Goal: Task Accomplishment & Management: Use online tool/utility

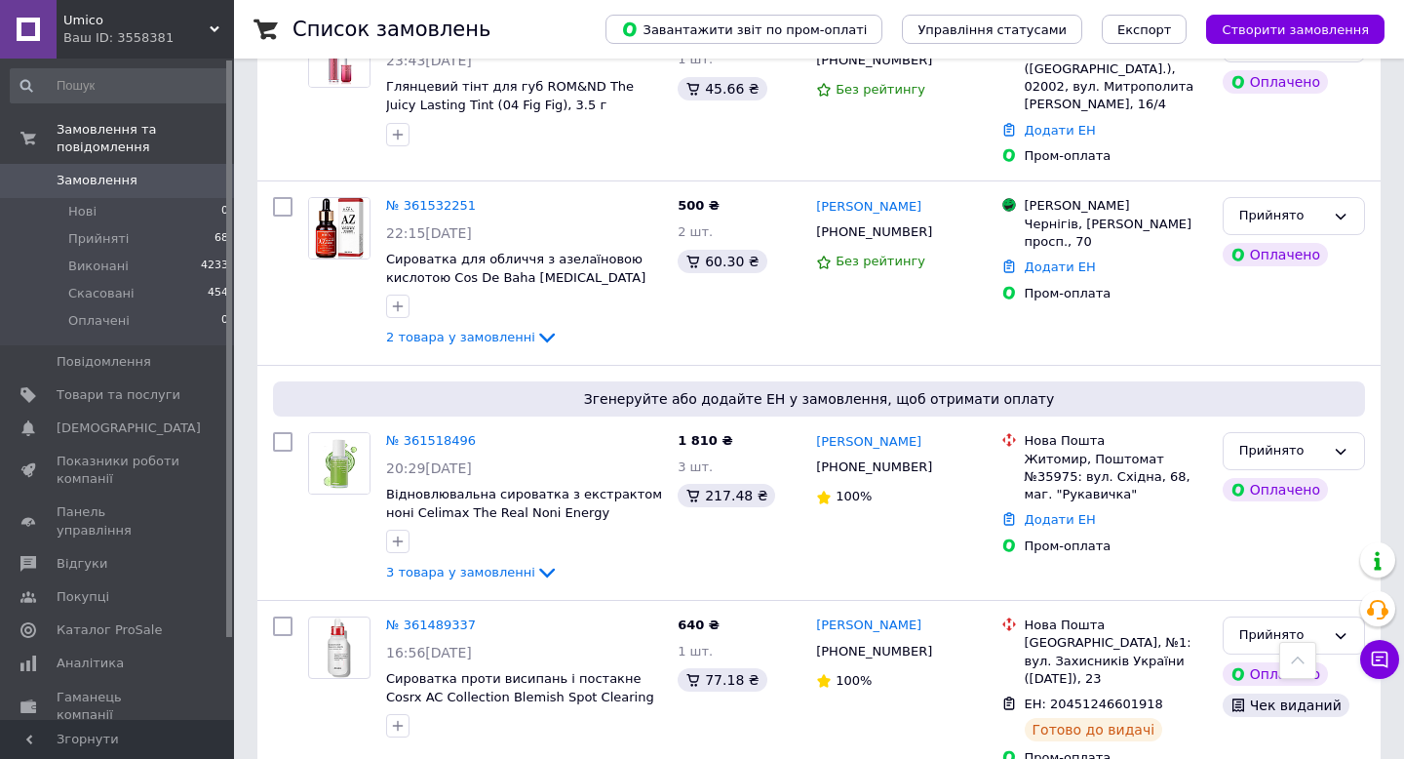
scroll to position [1410, 0]
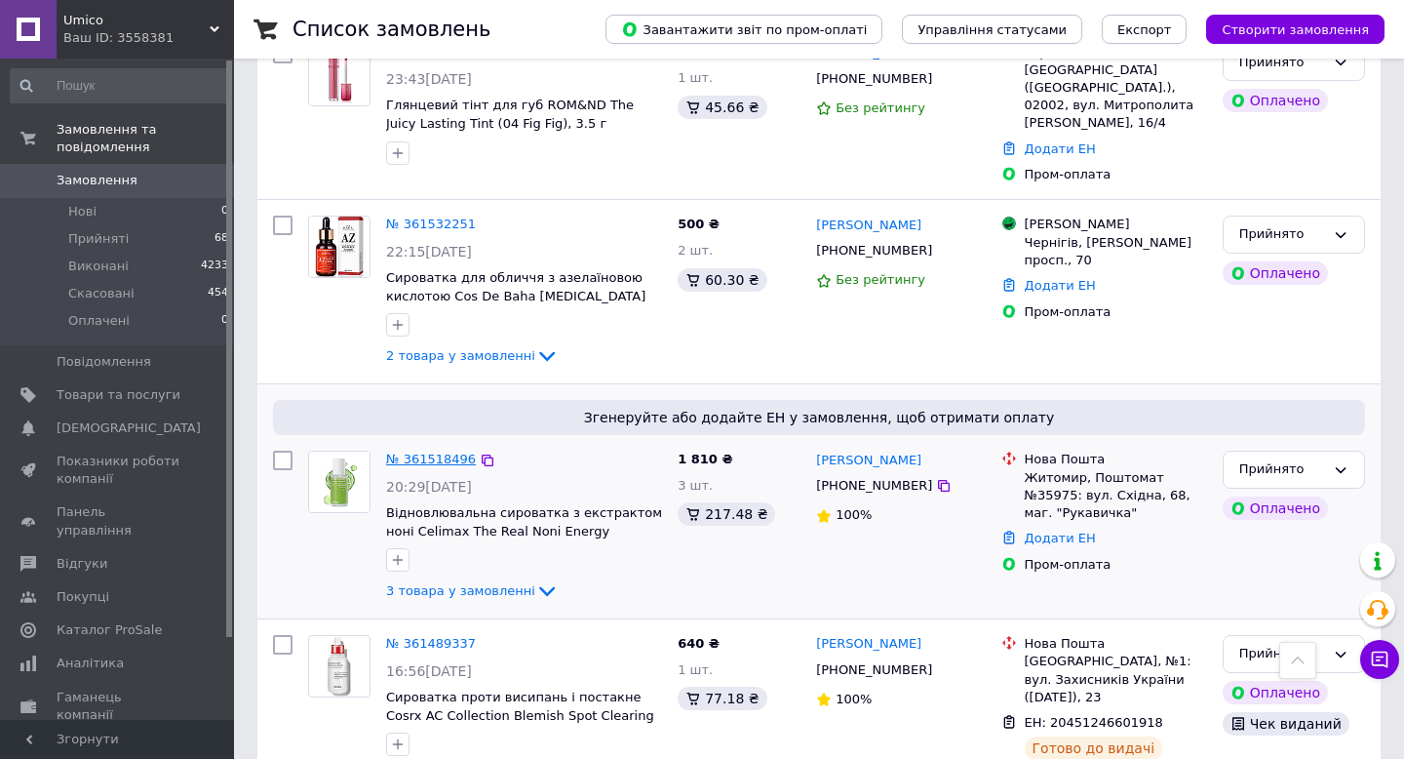
click at [418, 451] on link "№ 361518496" at bounding box center [431, 458] width 90 height 15
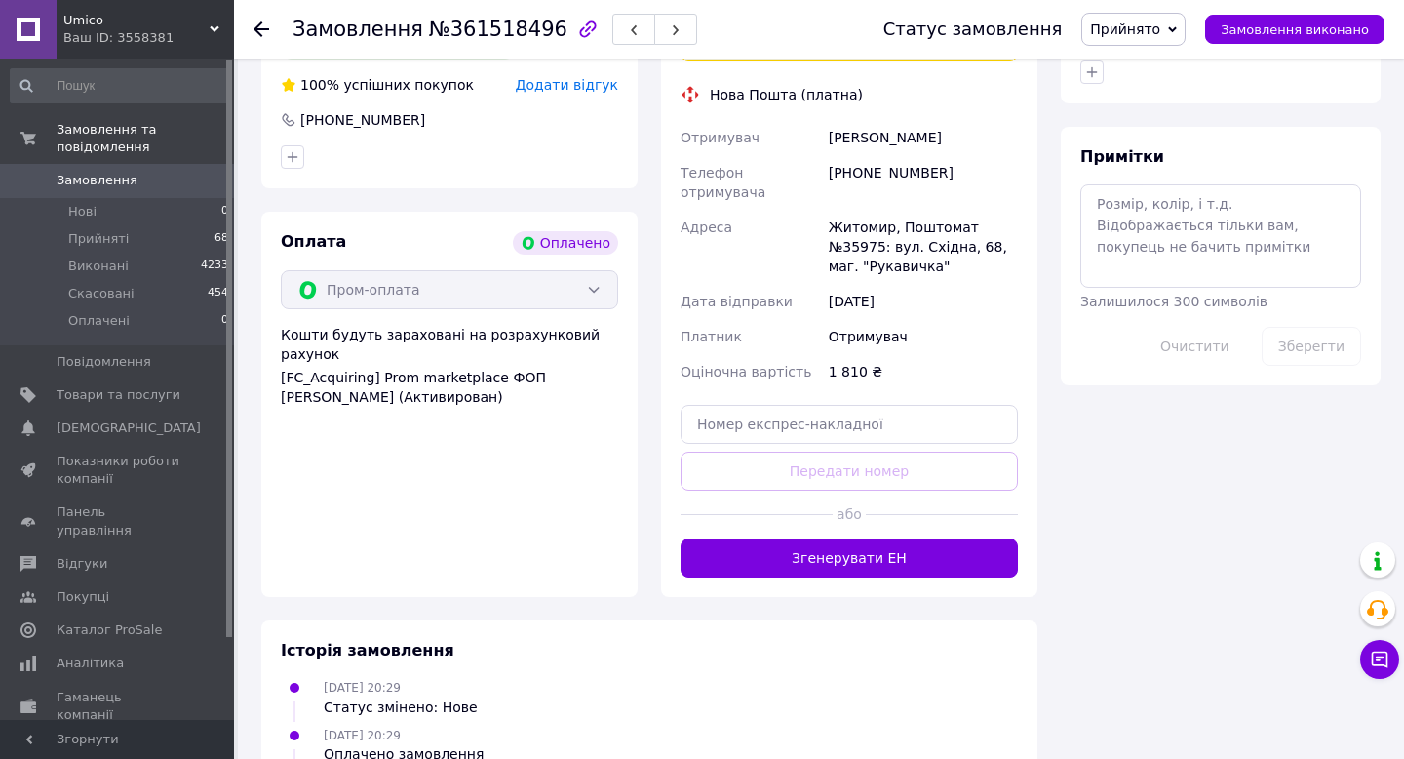
scroll to position [1076, 0]
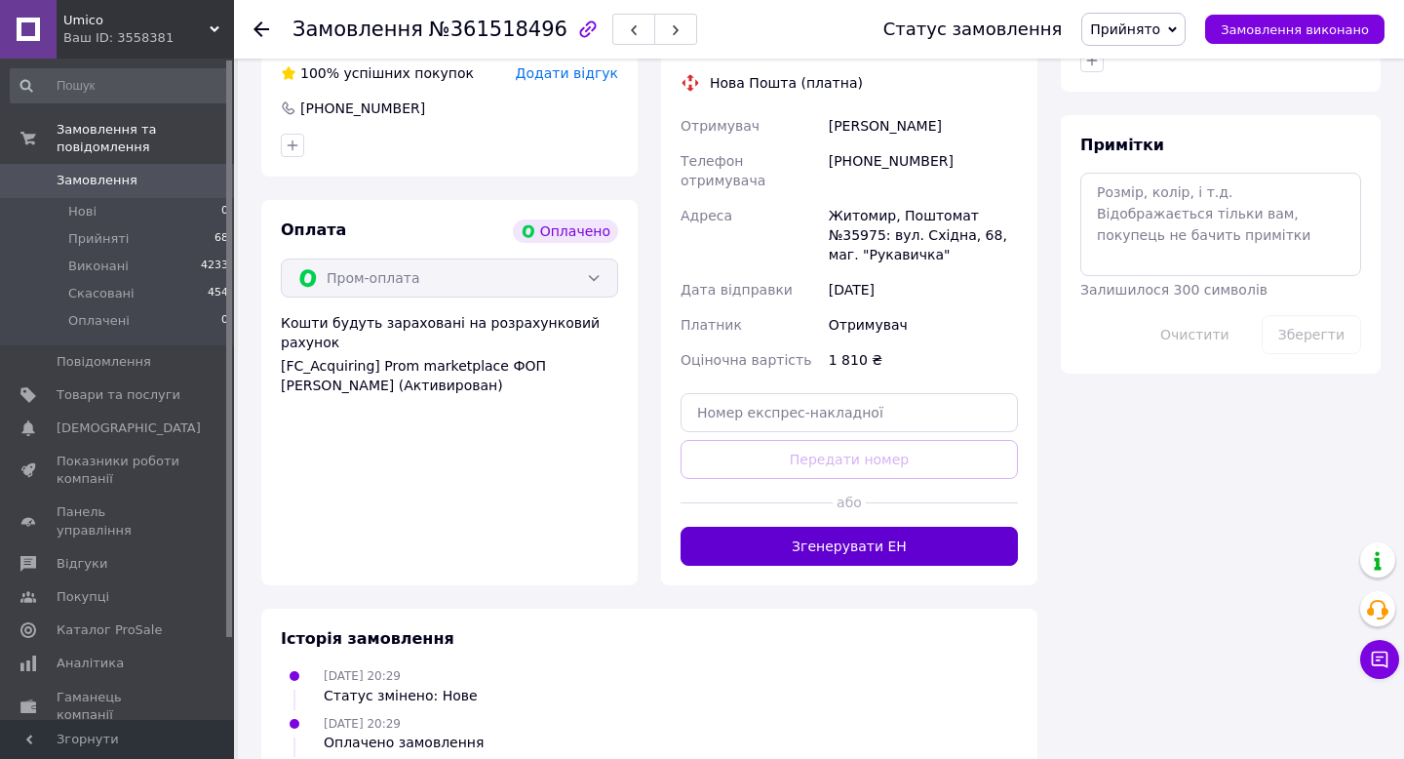
click at [798, 526] on button "Згенерувати ЕН" at bounding box center [849, 545] width 337 height 39
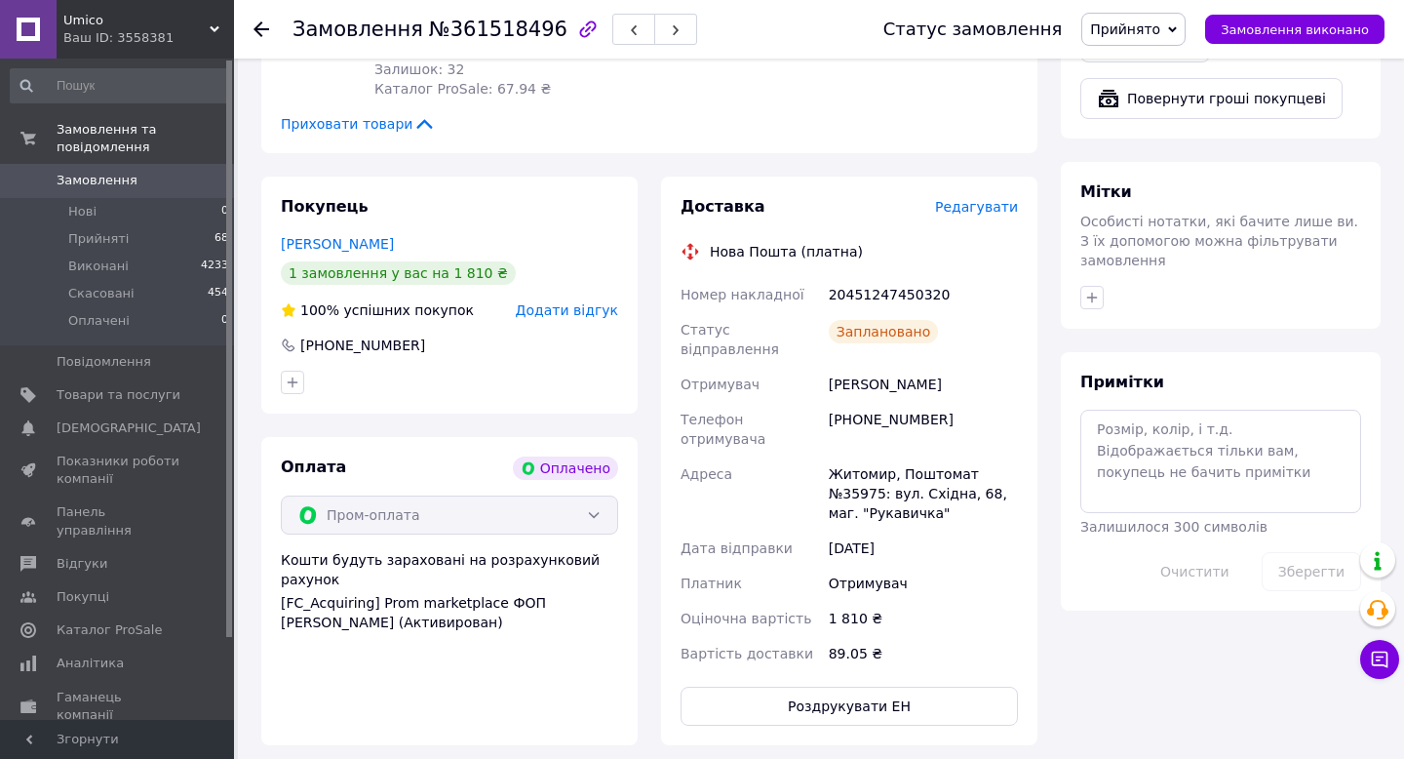
scroll to position [829, 0]
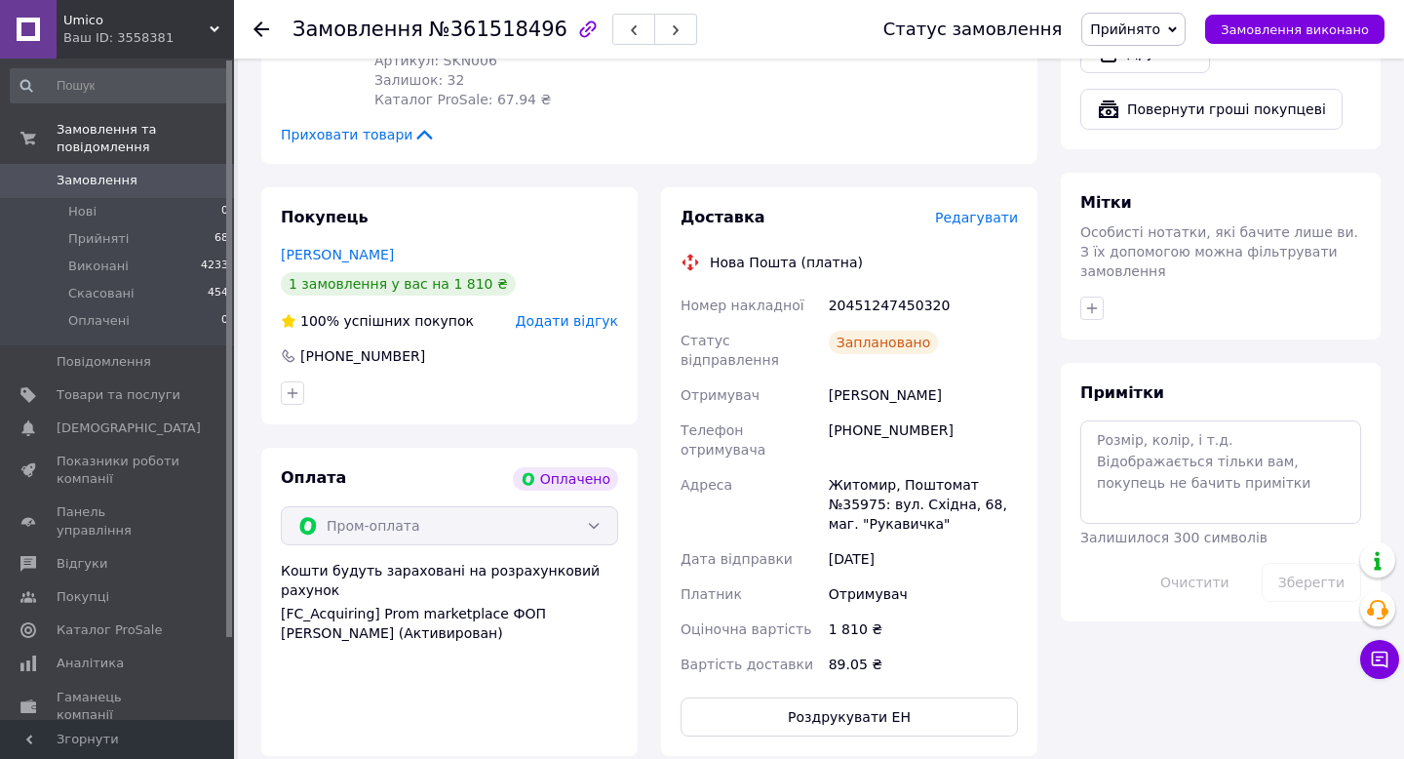
click at [262, 30] on icon at bounding box center [261, 29] width 16 height 16
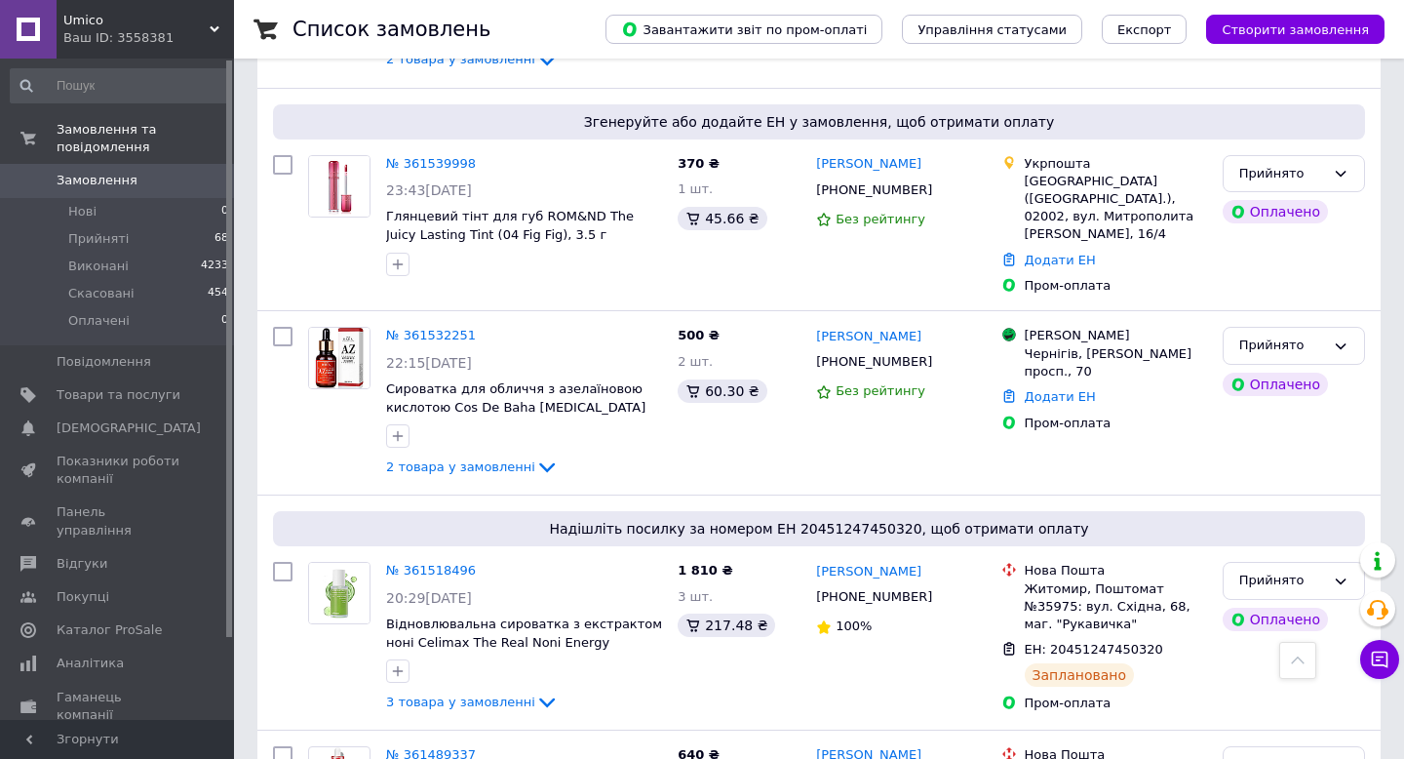
scroll to position [1280, 0]
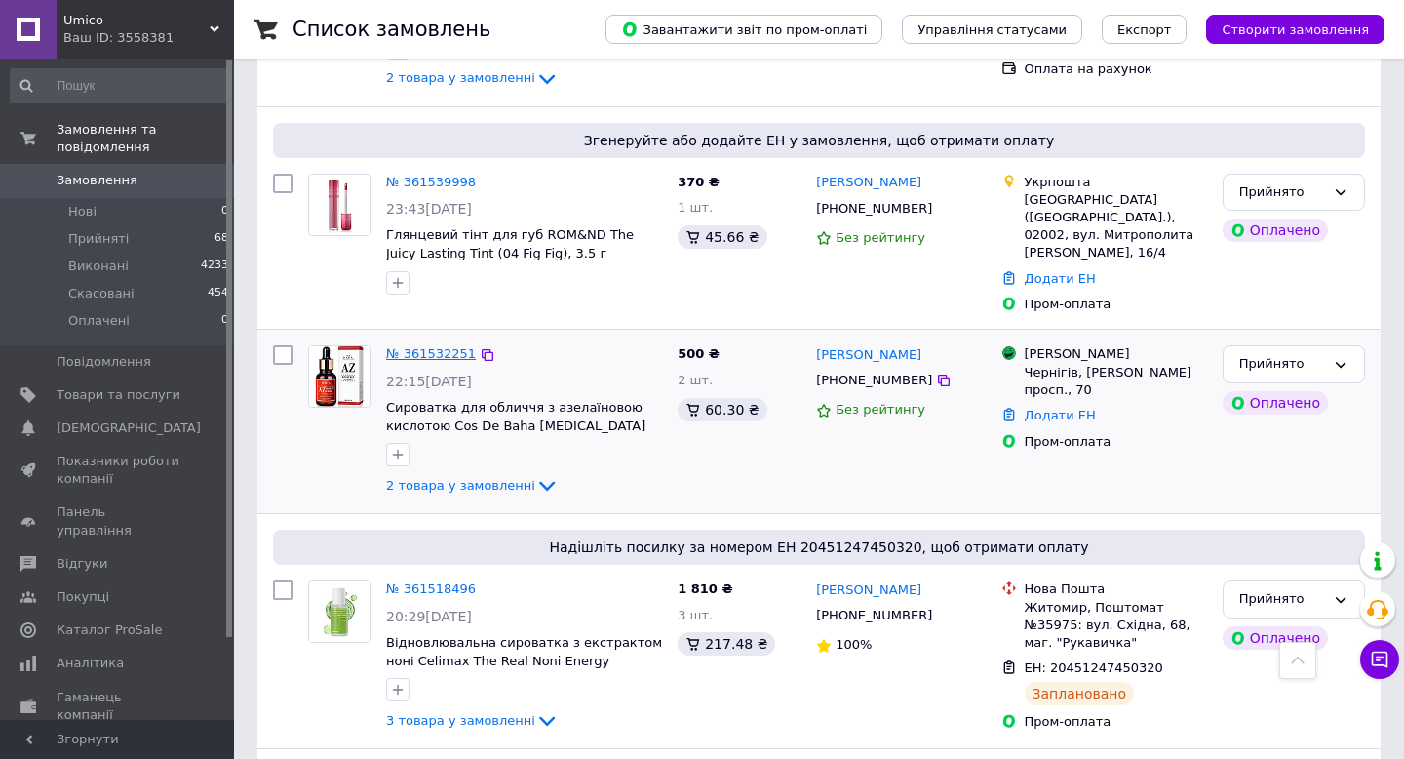
click at [446, 346] on link "№ 361532251" at bounding box center [431, 353] width 90 height 15
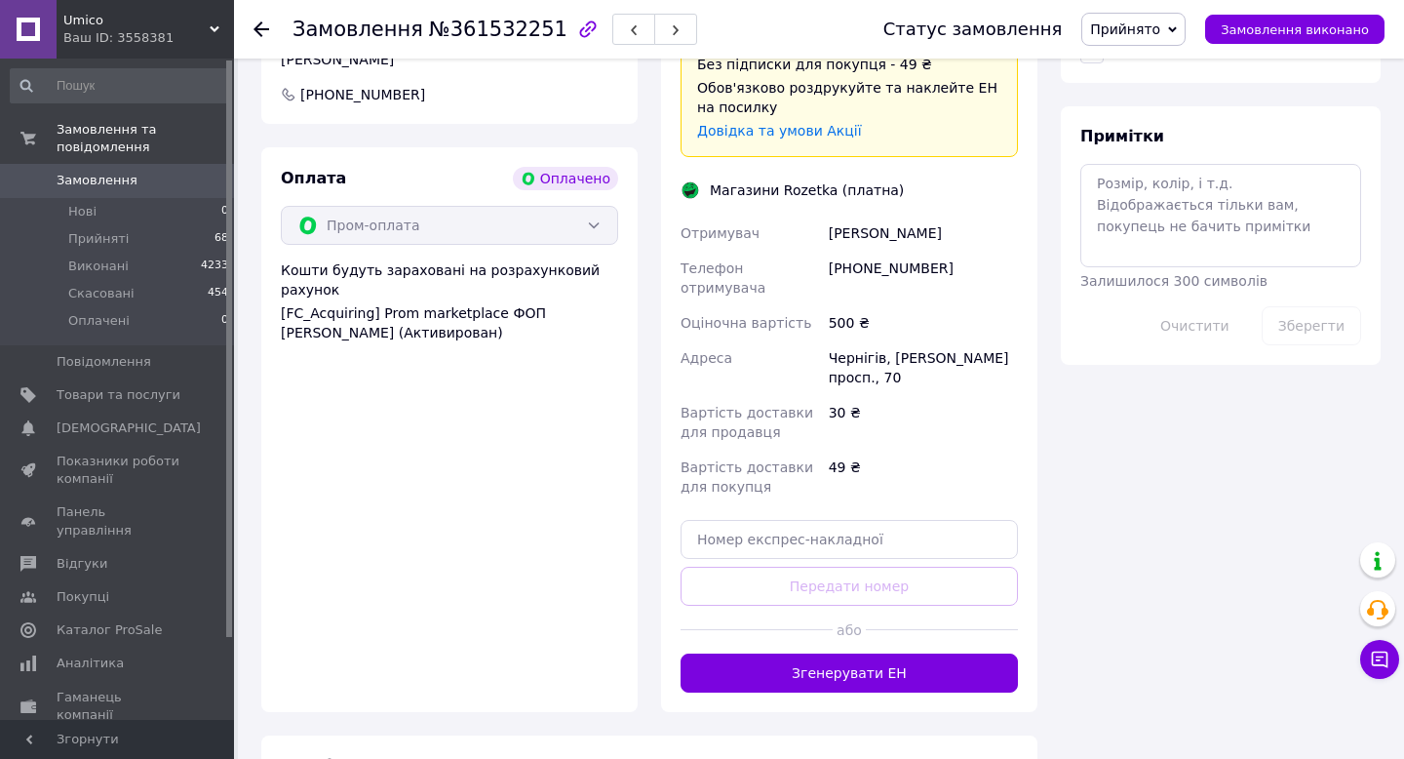
scroll to position [1283, 0]
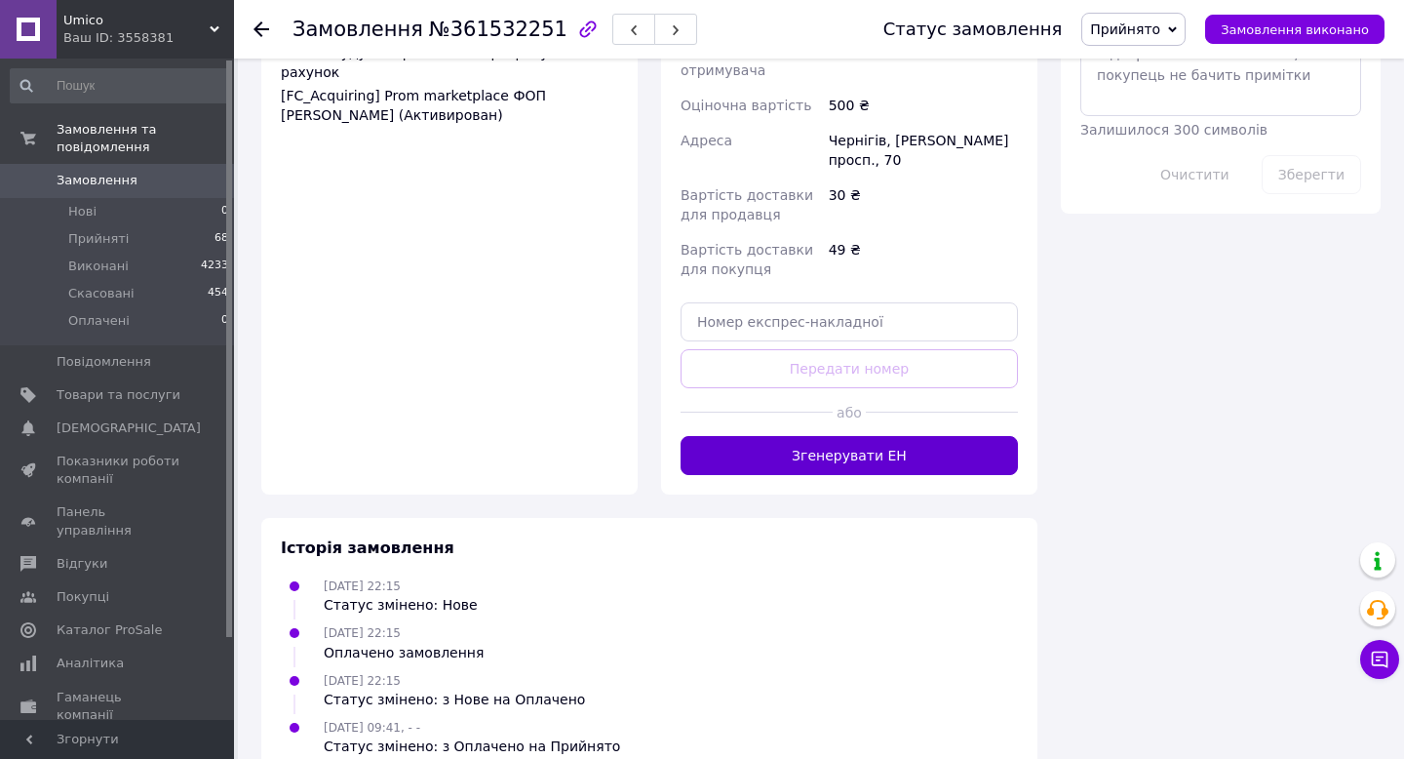
click at [838, 436] on button "Згенерувати ЕН" at bounding box center [849, 455] width 337 height 39
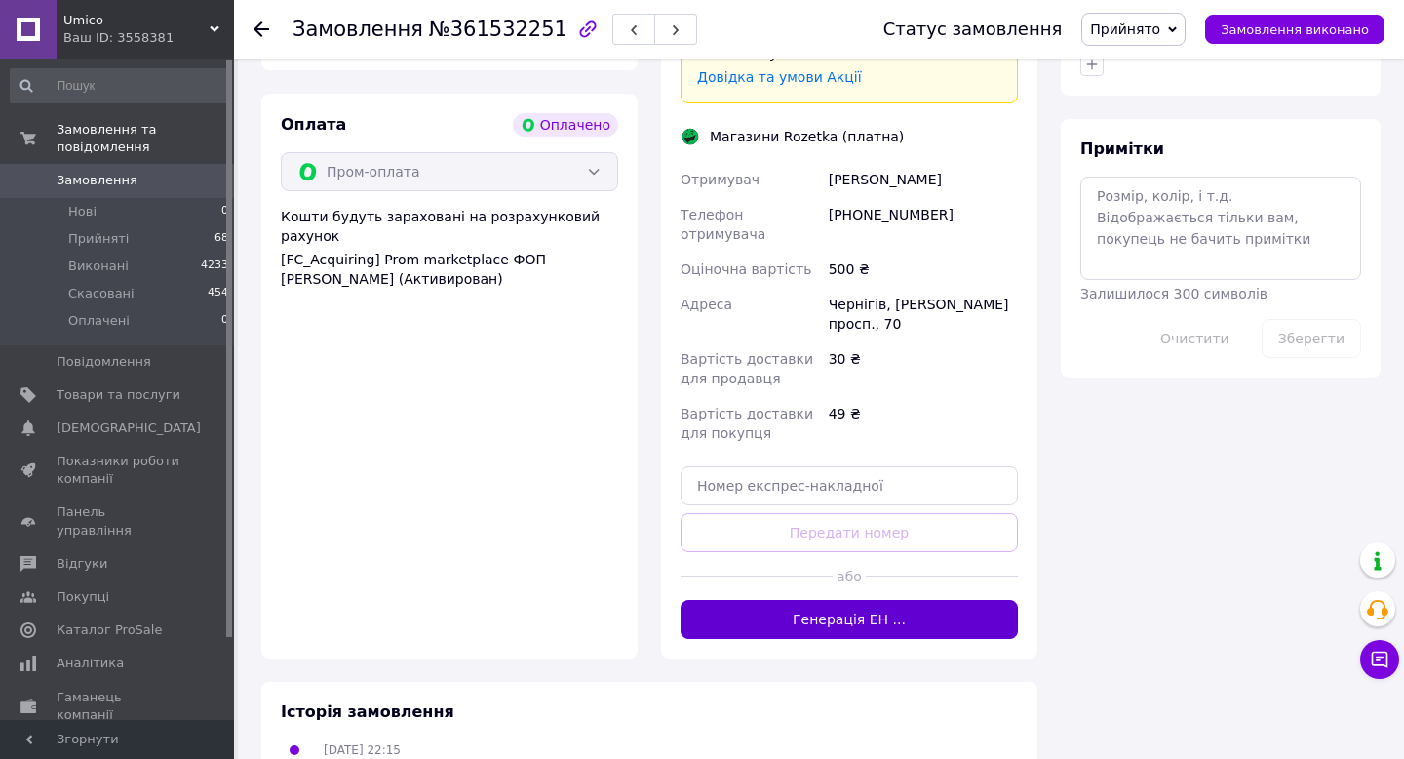
scroll to position [1112, 0]
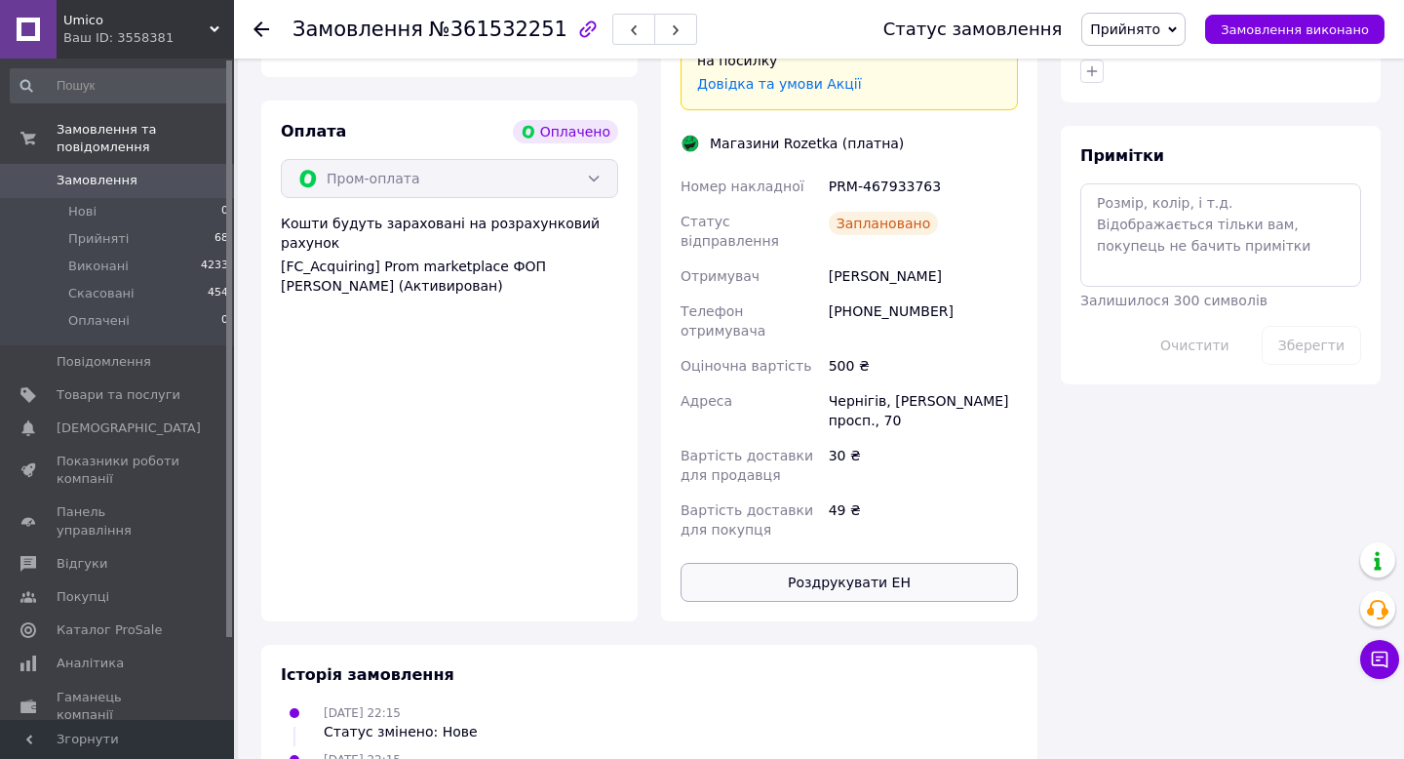
click at [840, 563] on button "Роздрукувати ЕН" at bounding box center [849, 582] width 337 height 39
click at [261, 25] on icon at bounding box center [261, 29] width 16 height 16
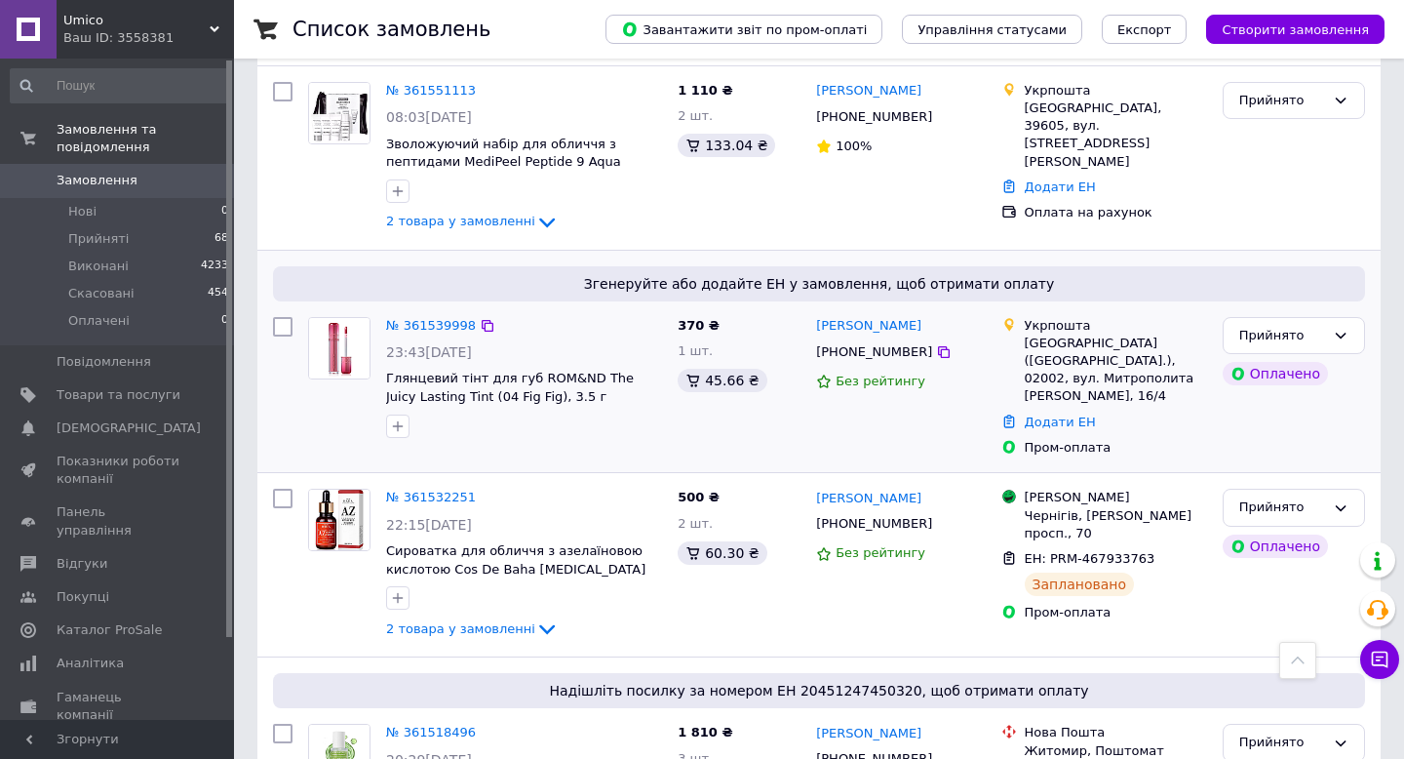
scroll to position [1083, 0]
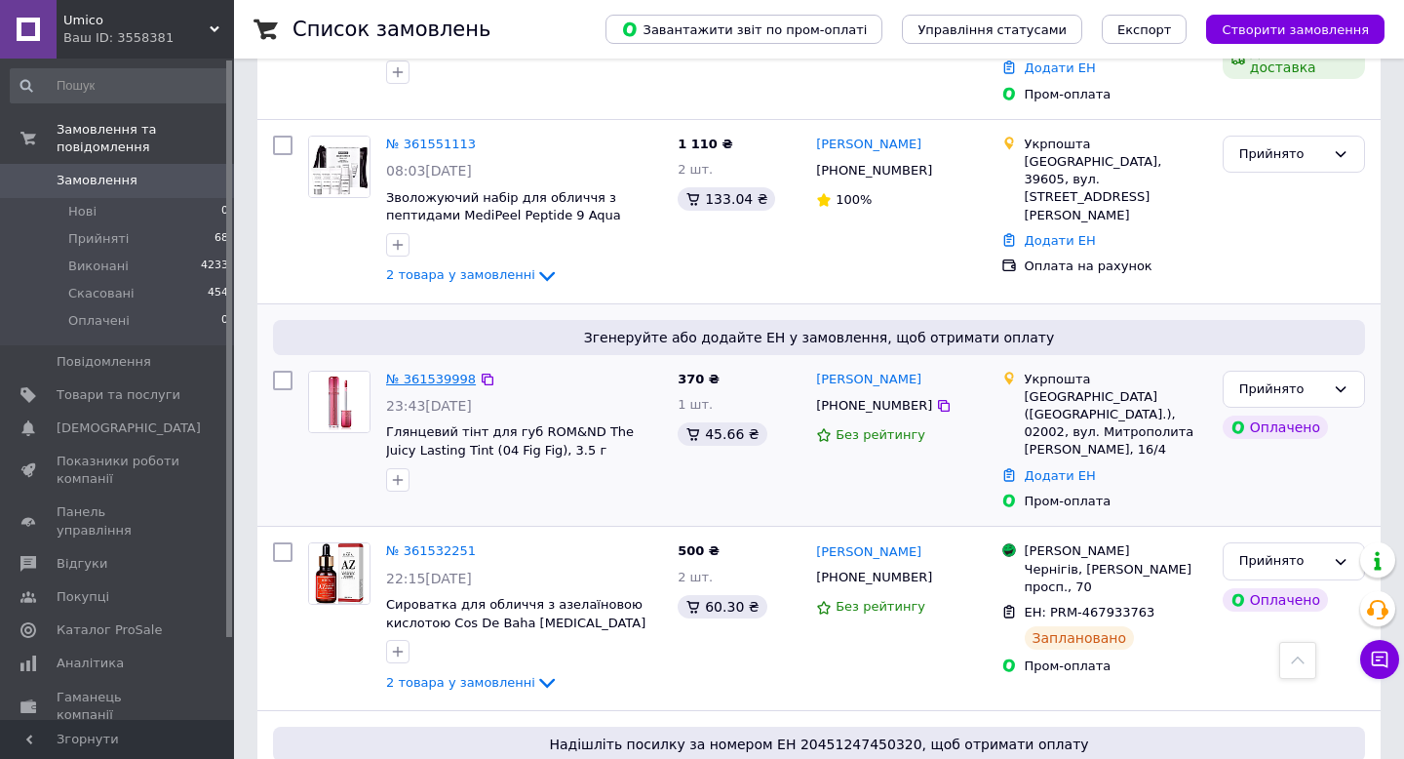
click at [462, 371] on link "№ 361539998" at bounding box center [431, 378] width 90 height 15
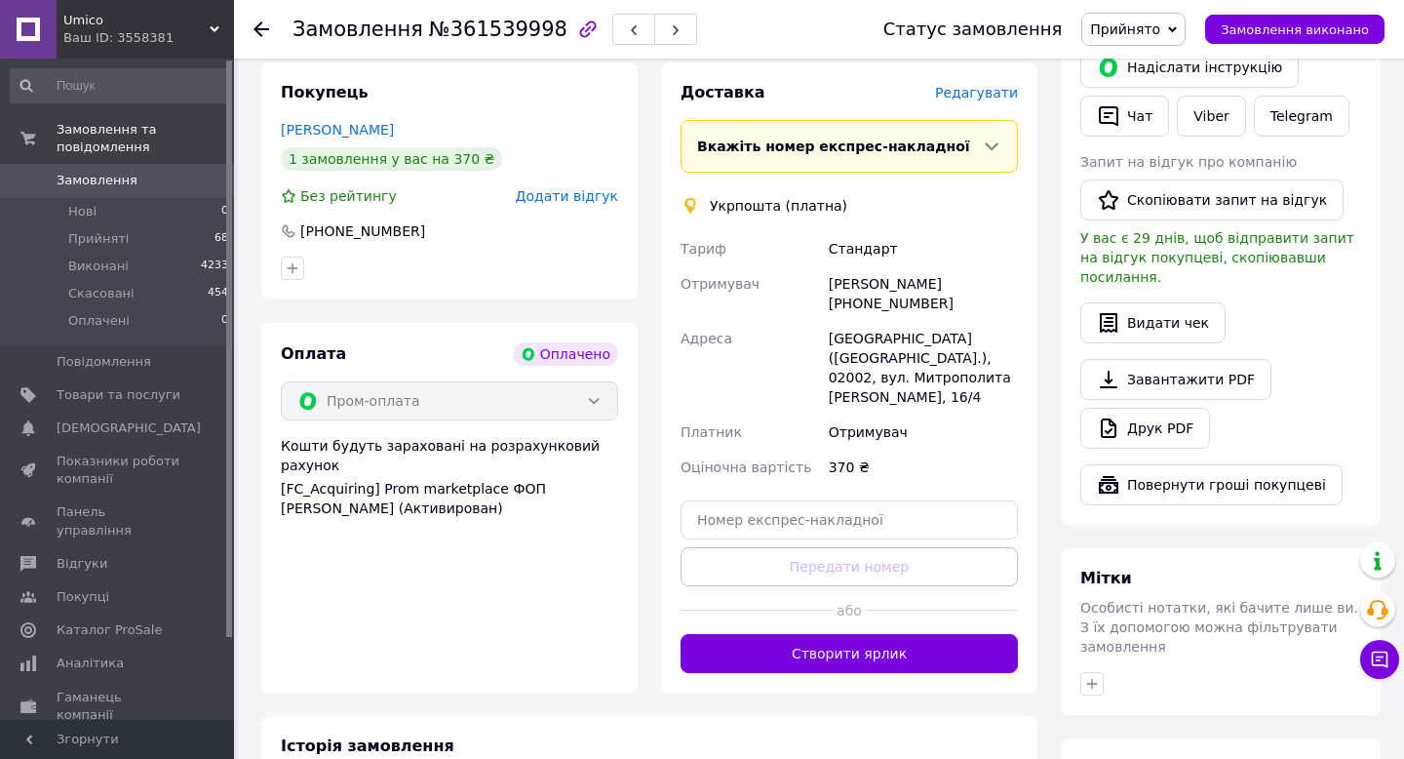
scroll to position [695, 0]
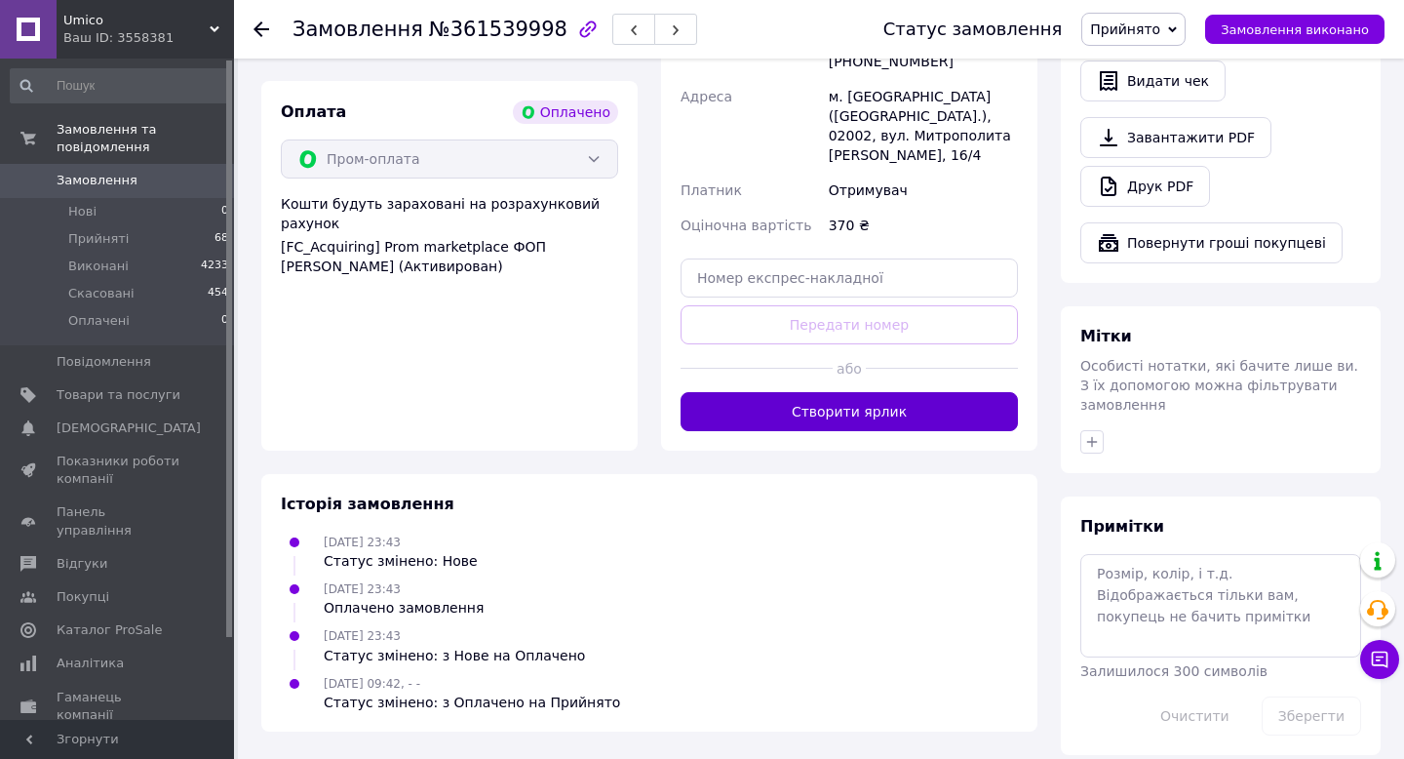
click at [821, 392] on button "Створити ярлик" at bounding box center [849, 411] width 337 height 39
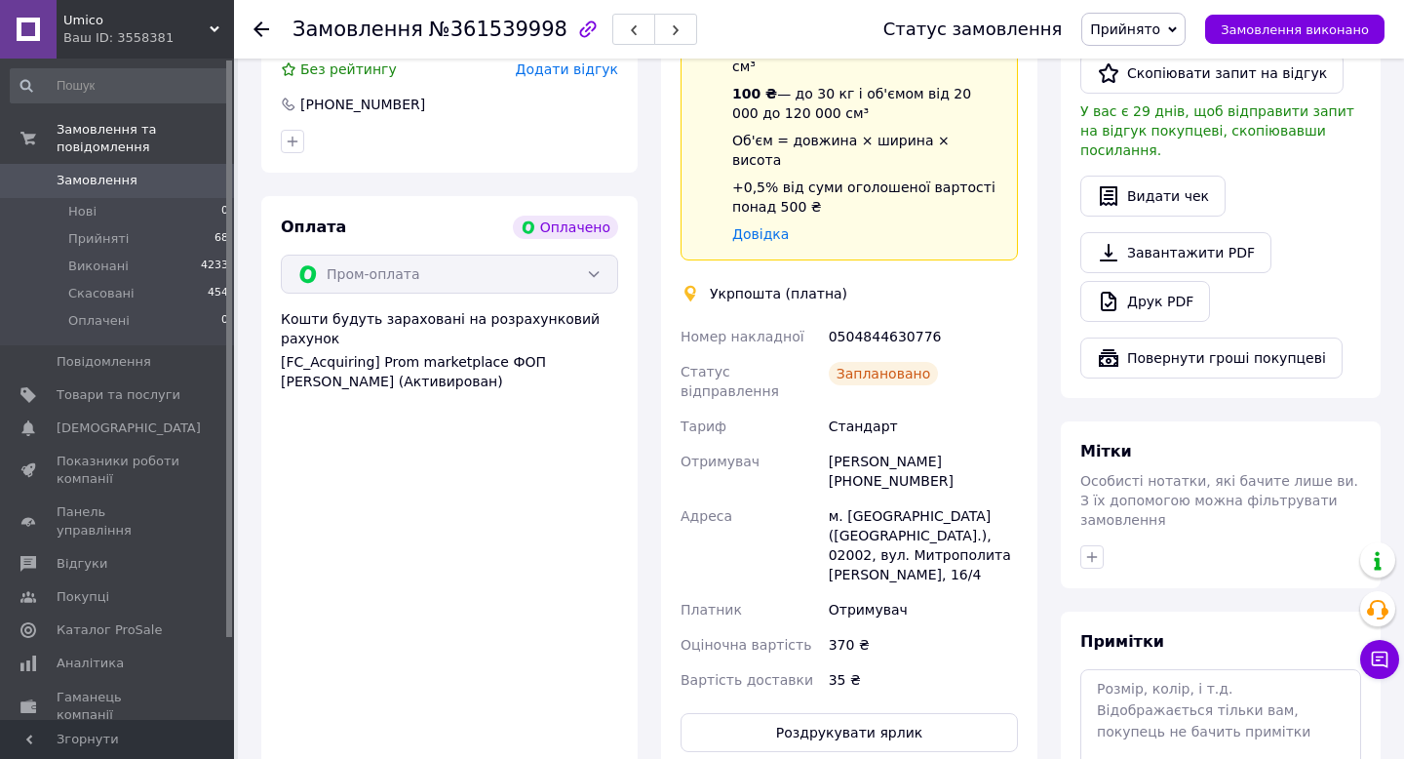
scroll to position [640, 0]
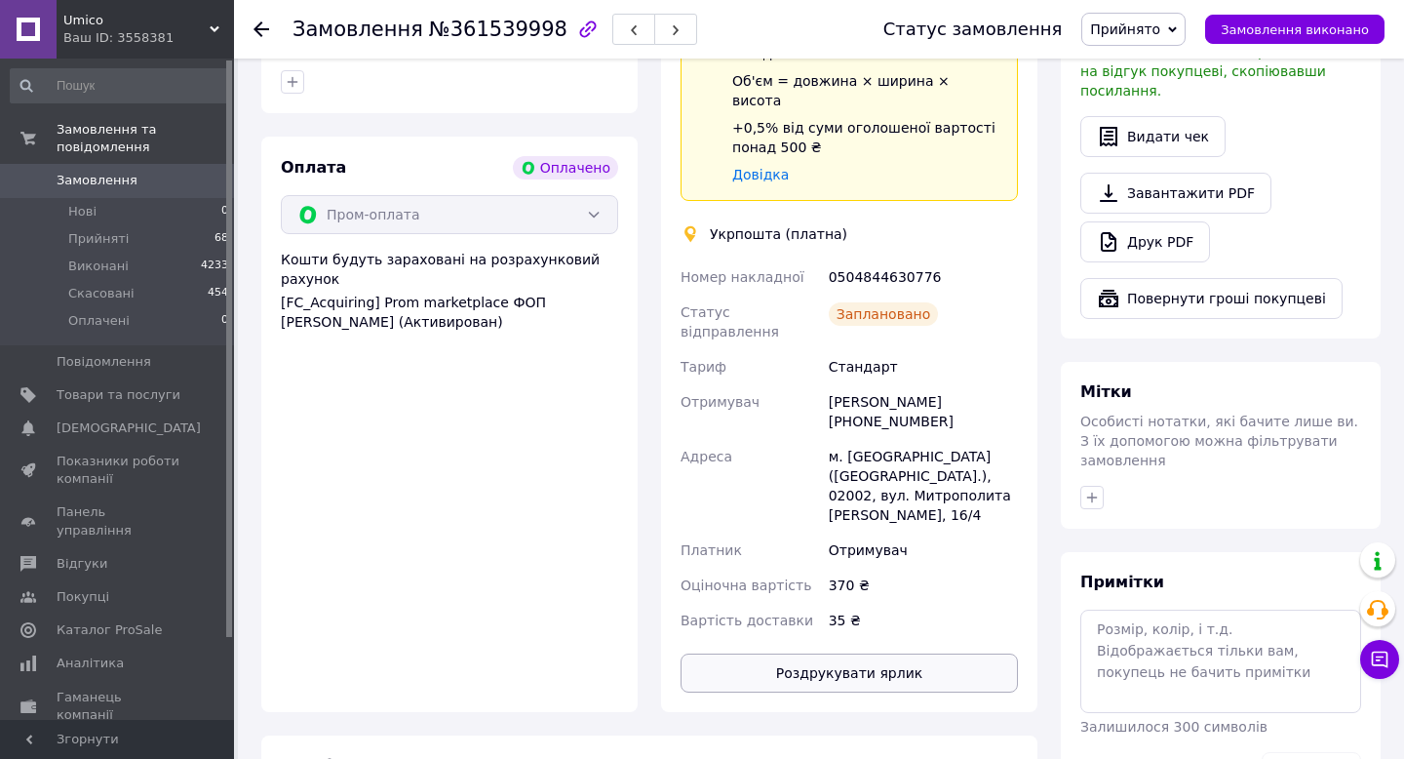
click at [837, 653] on button "Роздрукувати ярлик" at bounding box center [849, 672] width 337 height 39
click at [259, 31] on icon at bounding box center [261, 29] width 16 height 16
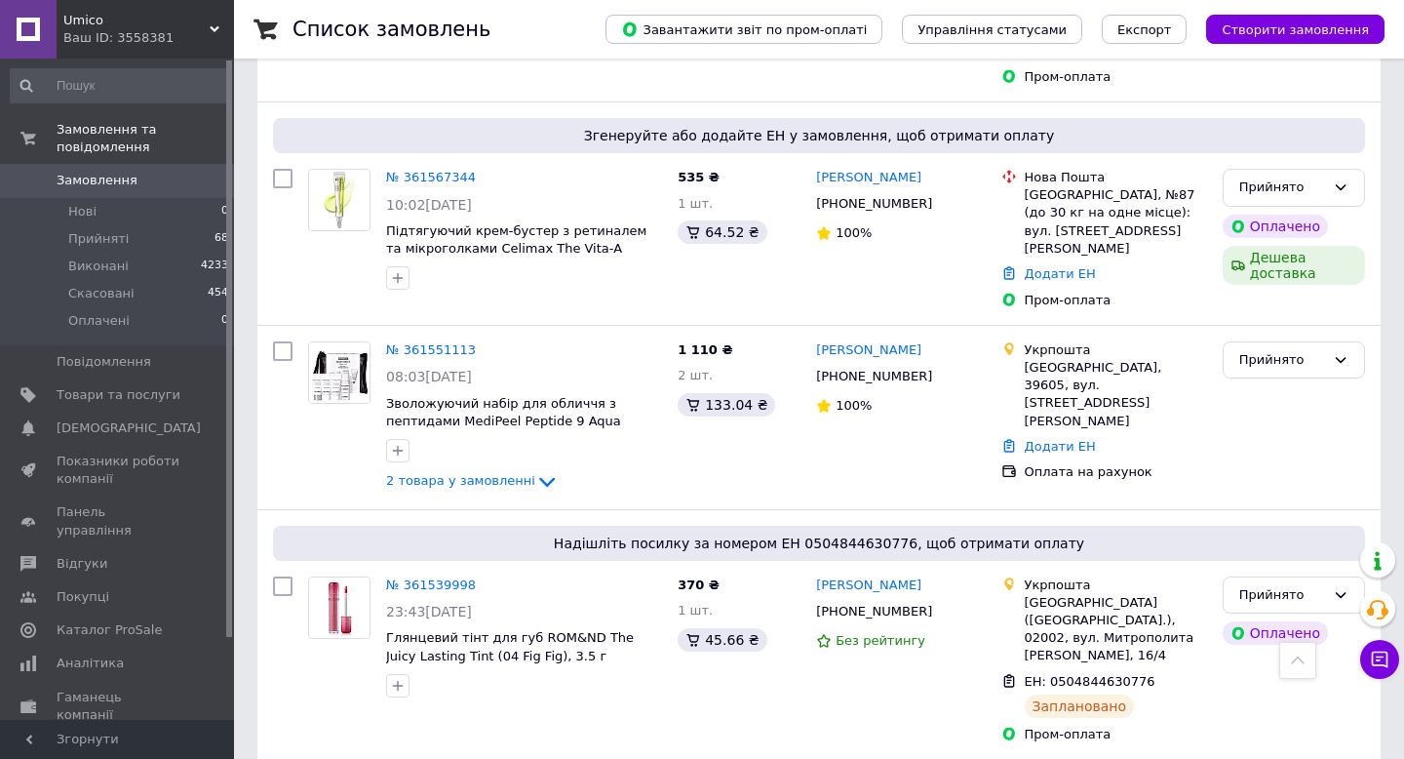
scroll to position [862, 0]
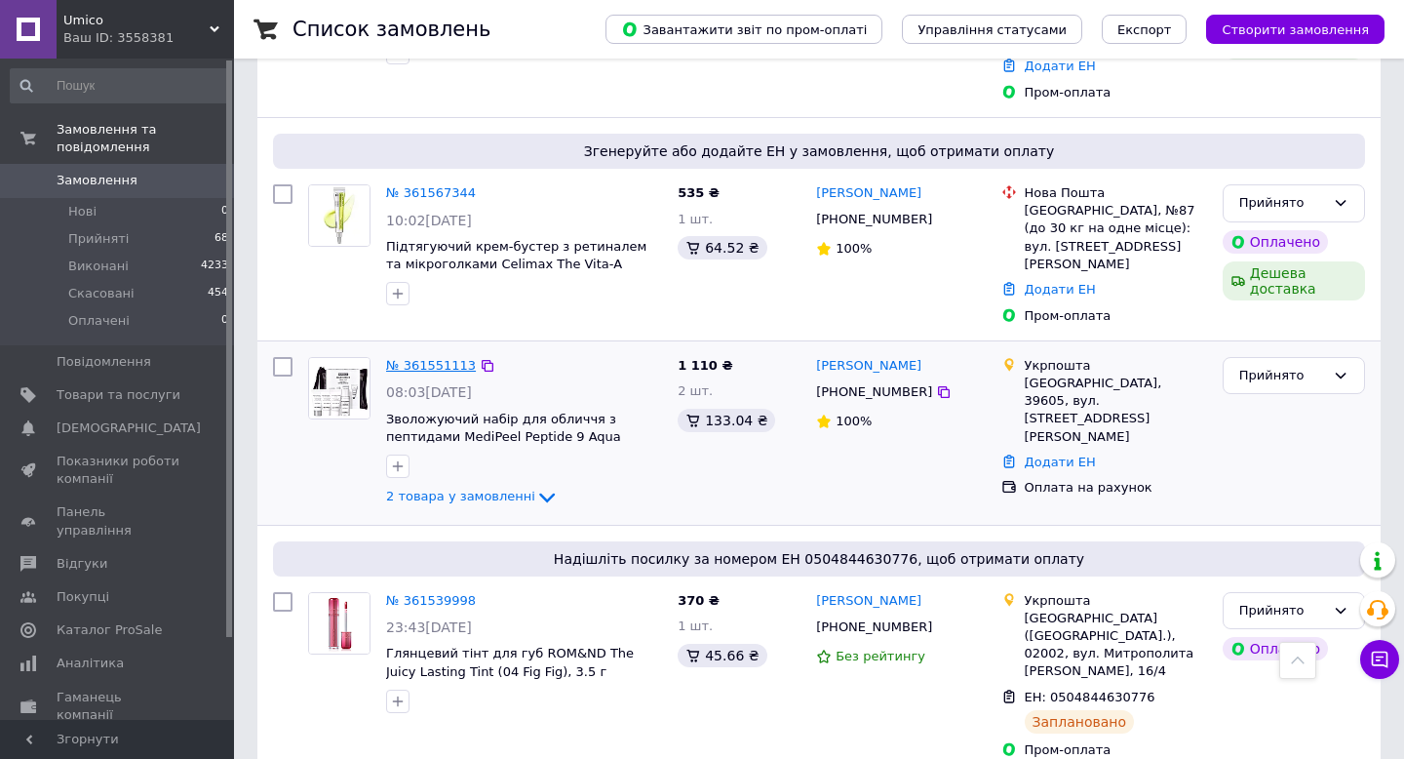
click at [436, 358] on link "№ 361551113" at bounding box center [431, 365] width 90 height 15
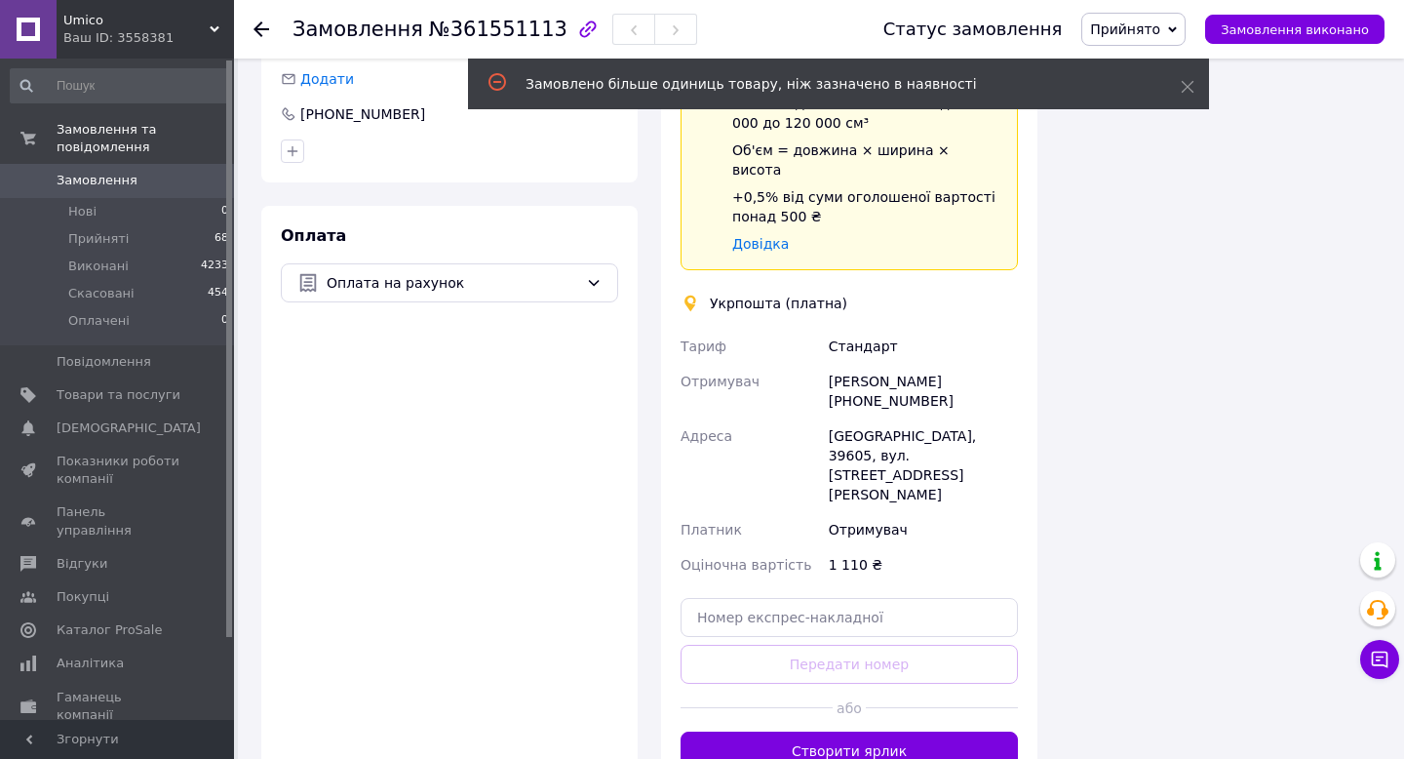
scroll to position [862, 0]
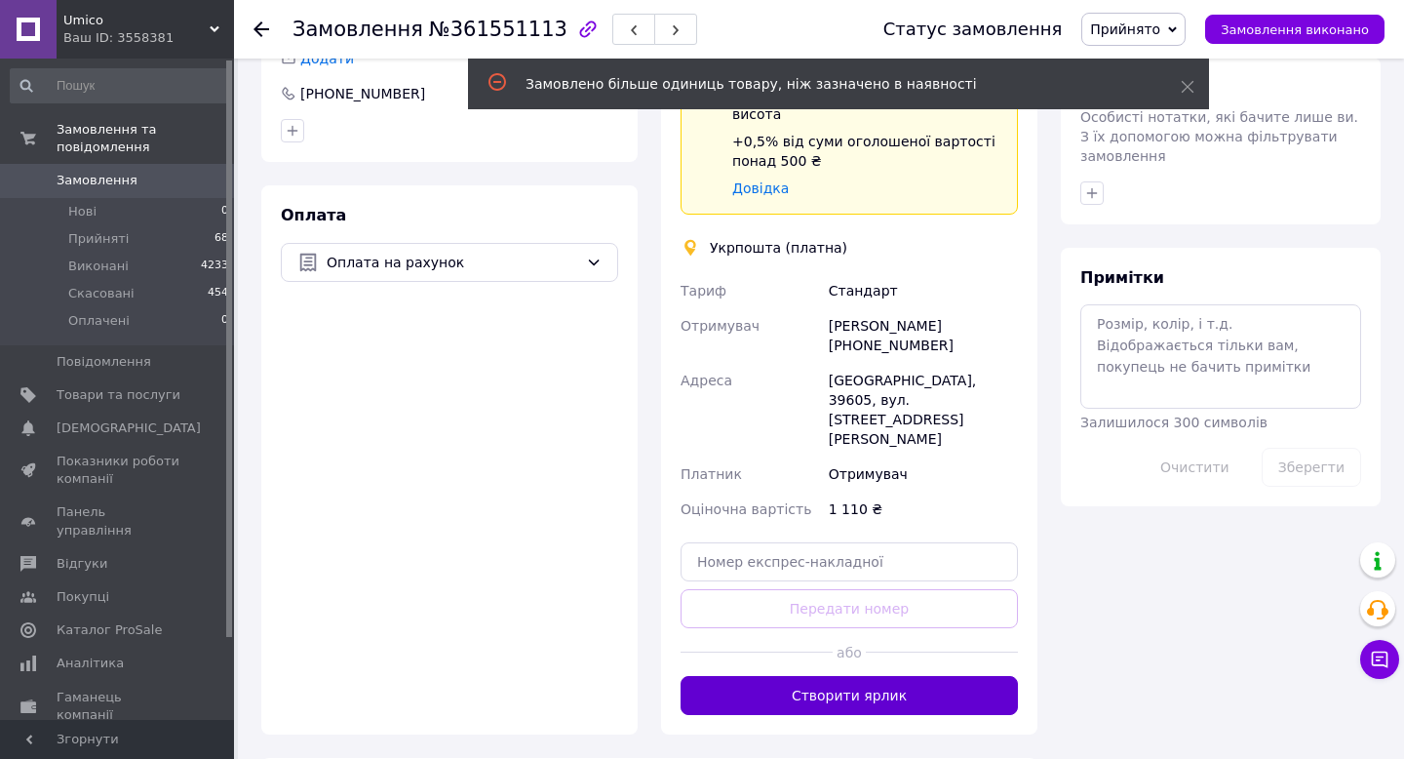
click at [745, 676] on button "Створити ярлик" at bounding box center [849, 695] width 337 height 39
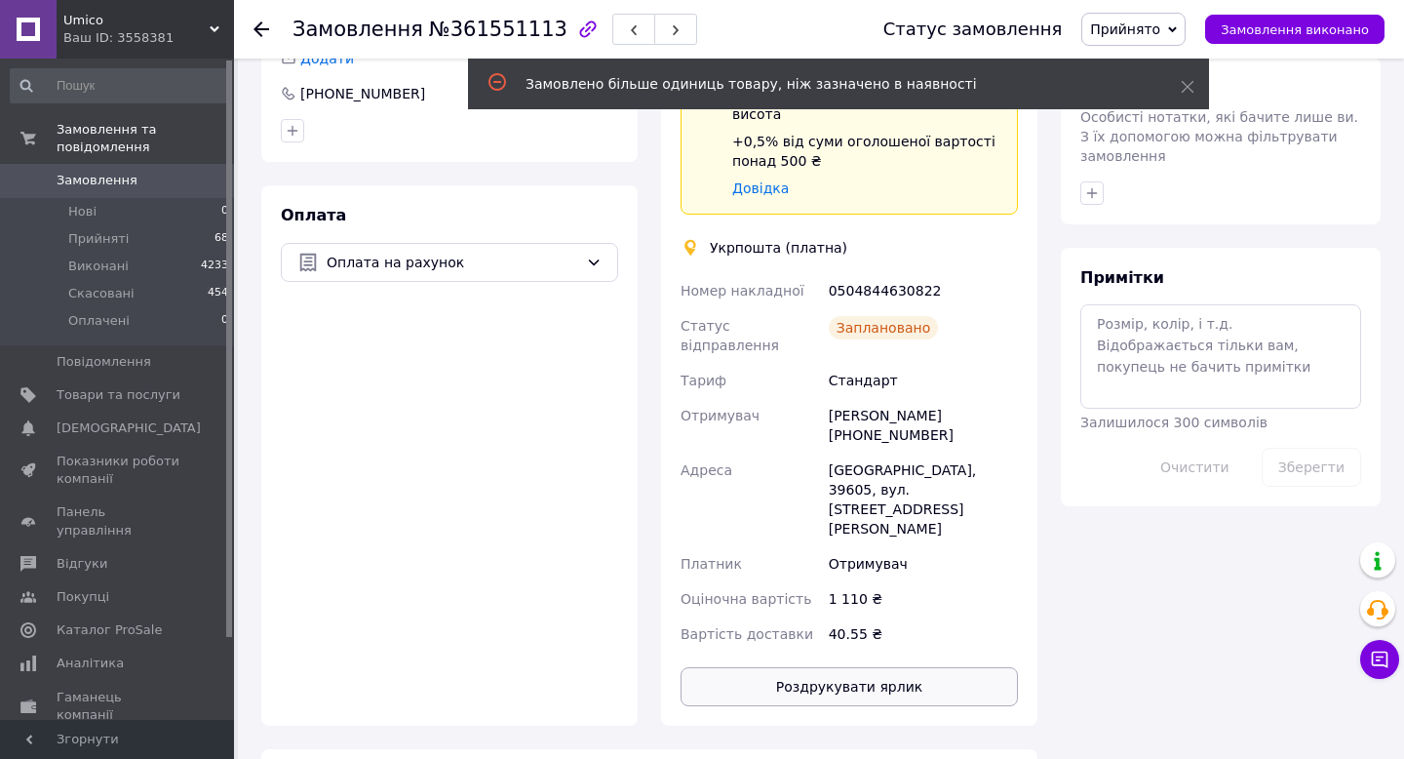
click at [784, 667] on button "Роздрукувати ярлик" at bounding box center [849, 686] width 337 height 39
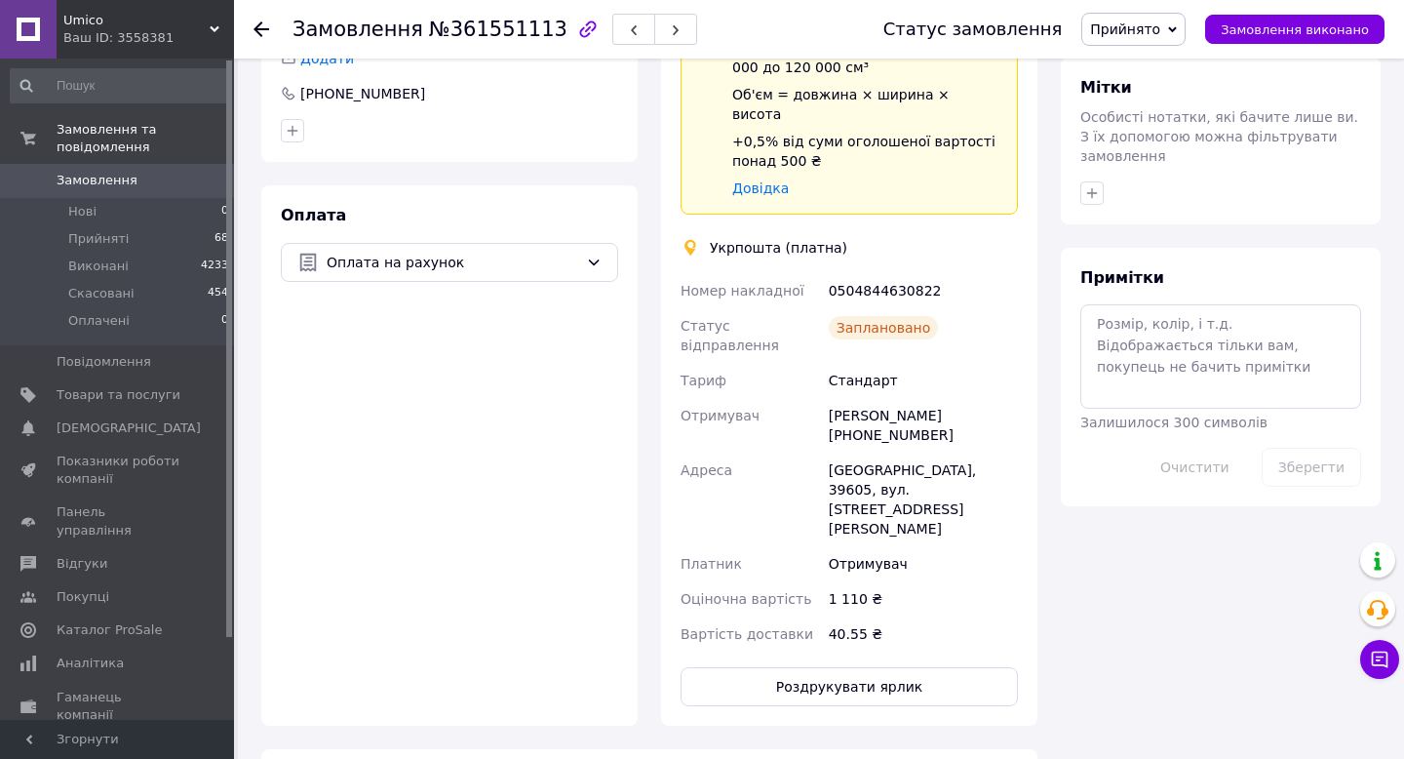
click at [258, 28] on use at bounding box center [261, 29] width 16 height 16
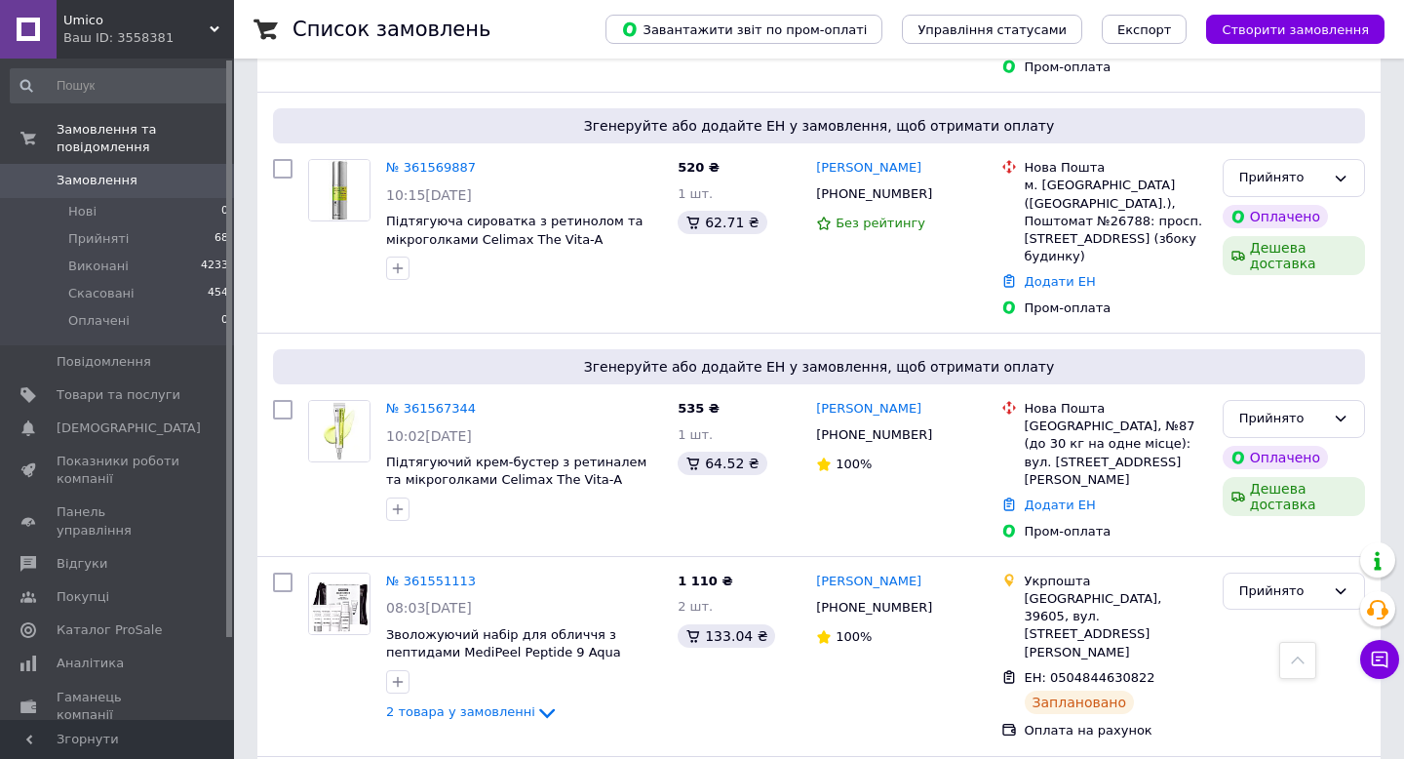
scroll to position [644, 0]
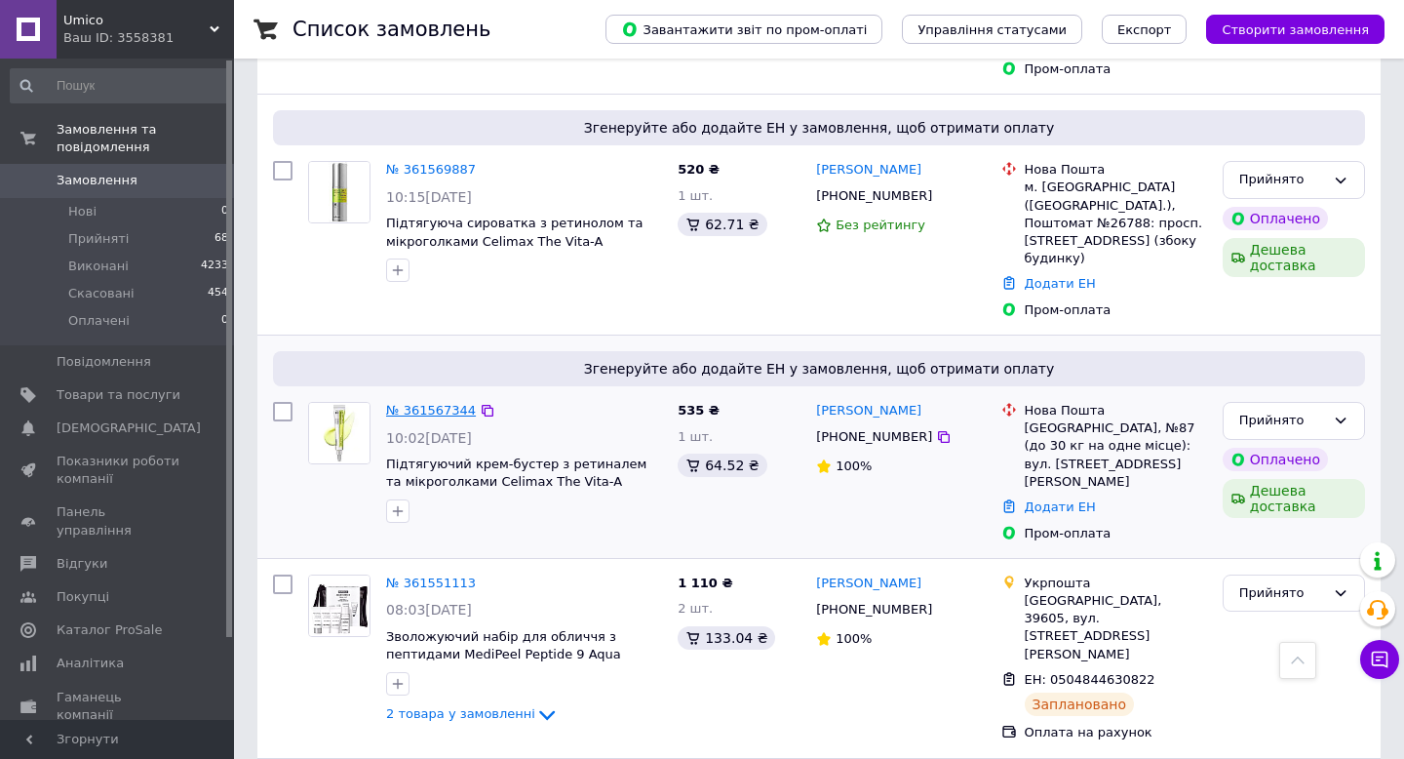
click at [438, 403] on link "№ 361567344" at bounding box center [431, 410] width 90 height 15
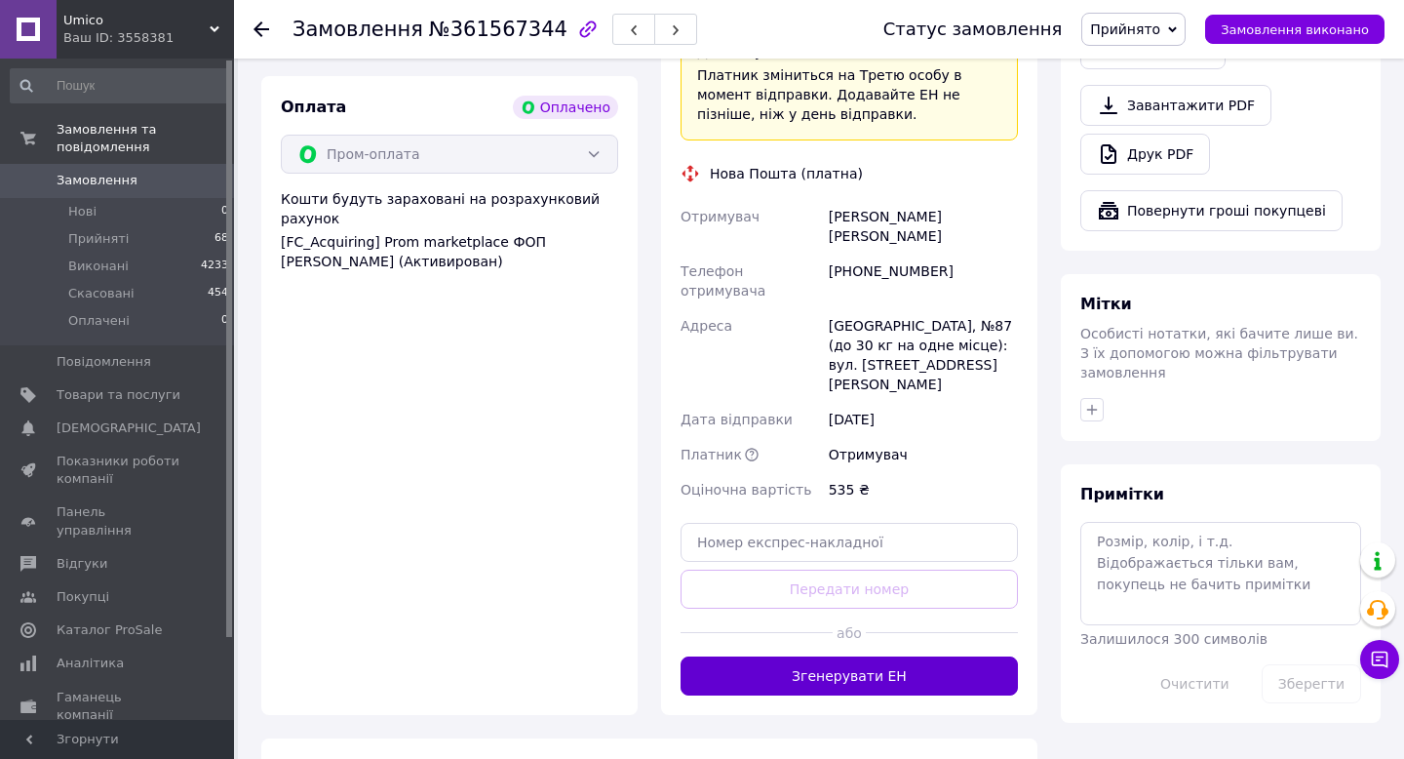
scroll to position [779, 0]
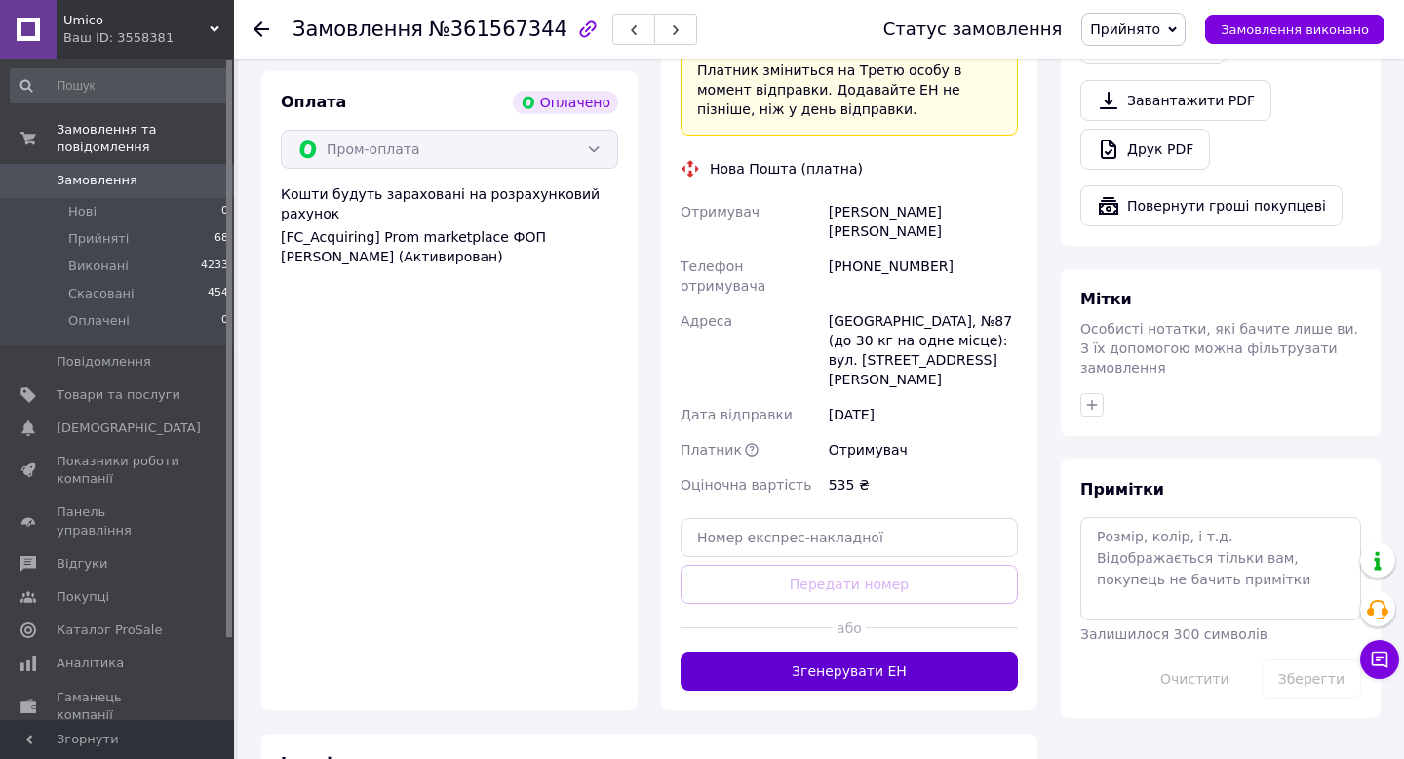
click at [837, 651] on button "Згенерувати ЕН" at bounding box center [849, 670] width 337 height 39
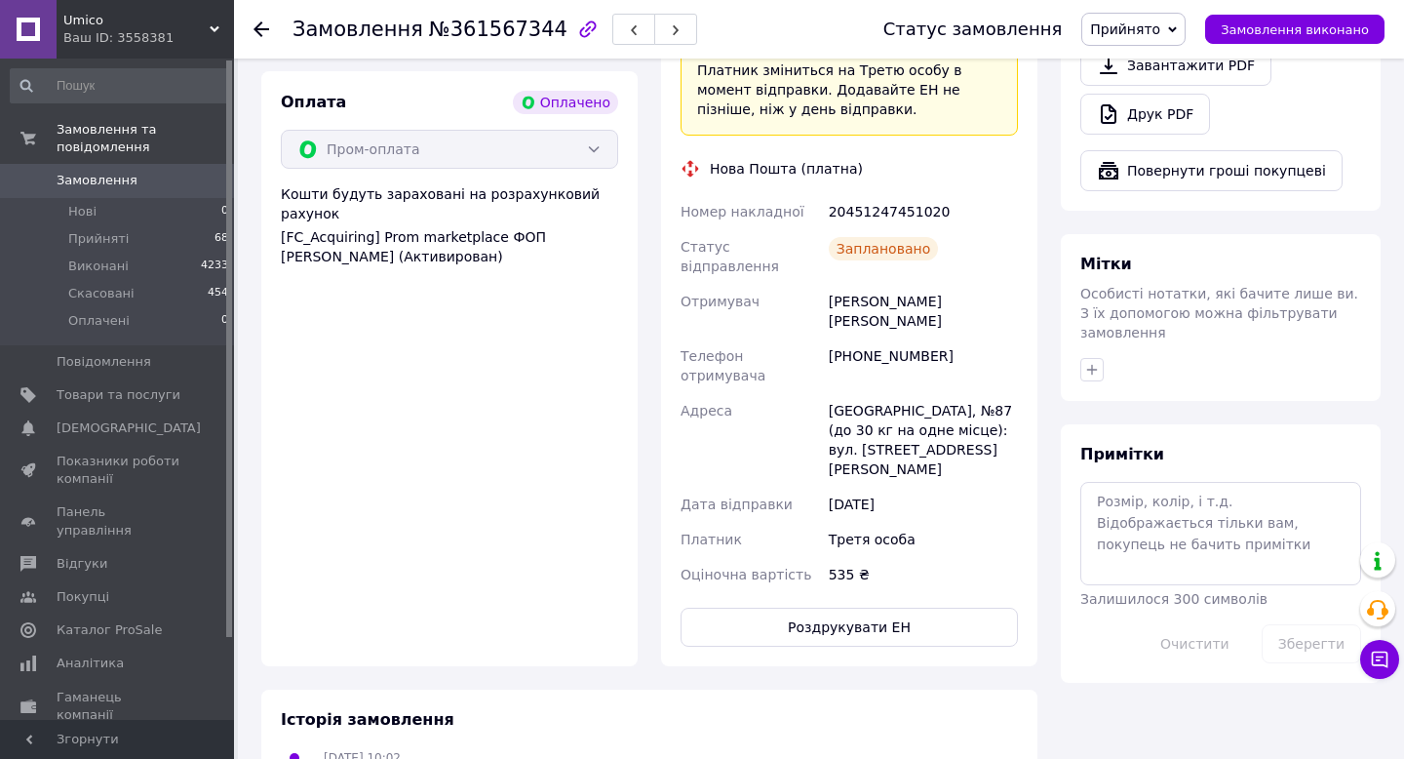
click at [259, 22] on use at bounding box center [261, 29] width 16 height 16
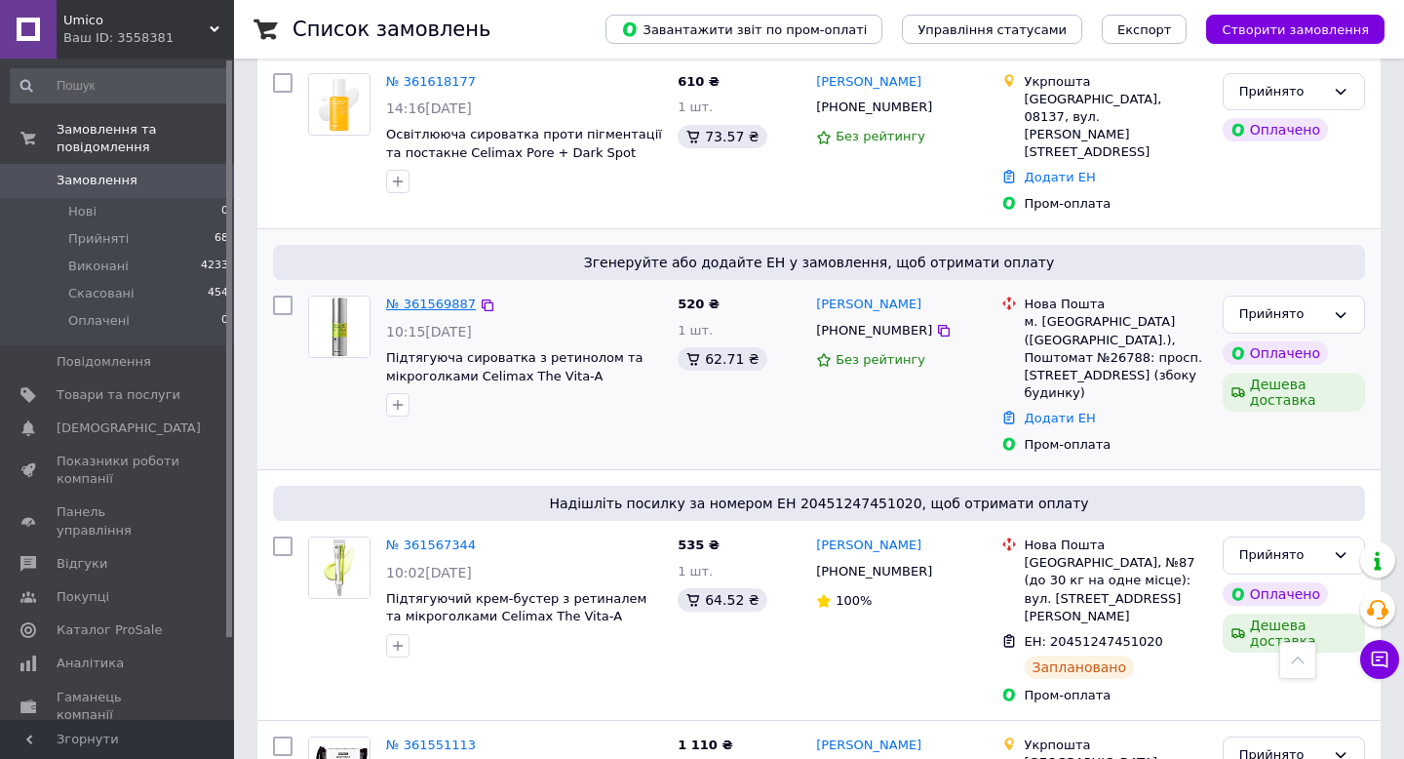
click at [439, 296] on link "№ 361569887" at bounding box center [431, 303] width 90 height 15
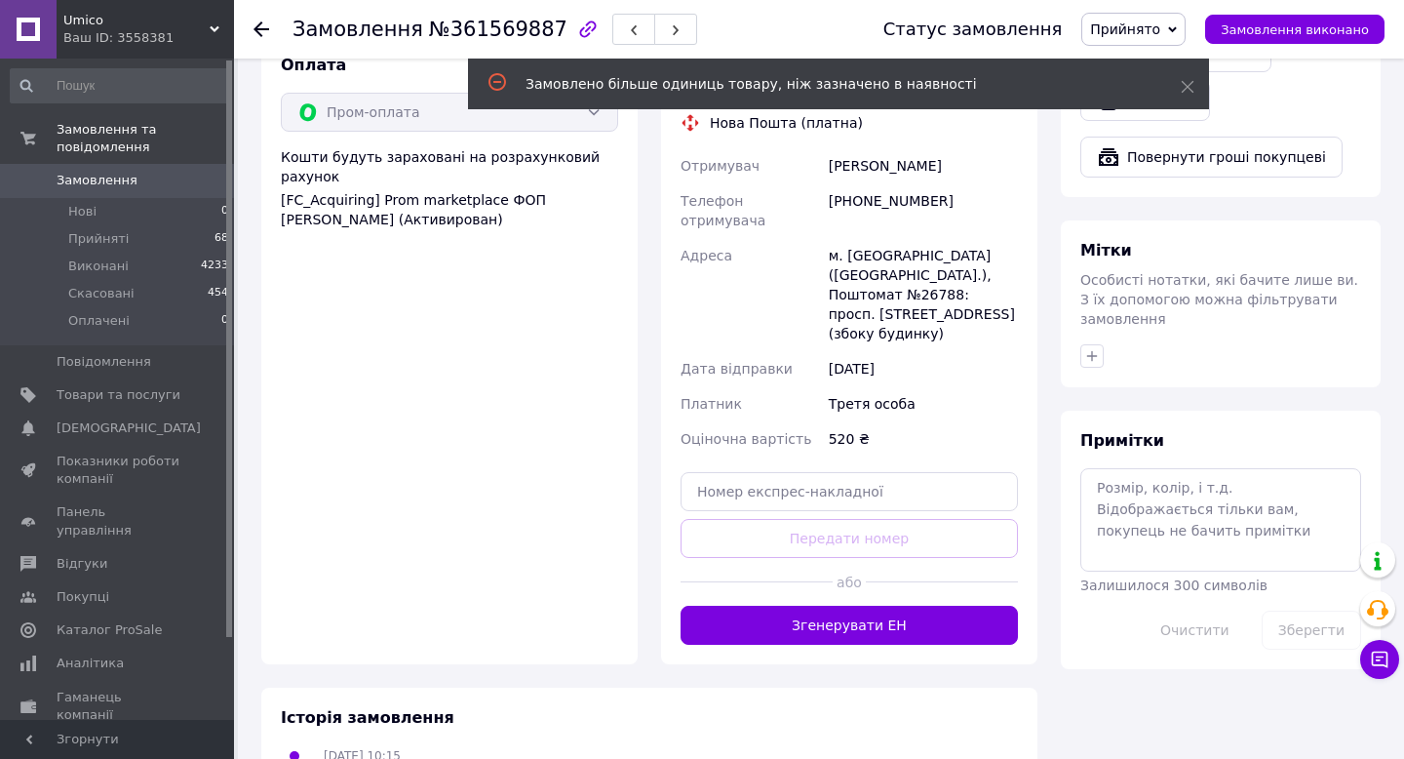
scroll to position [799, 0]
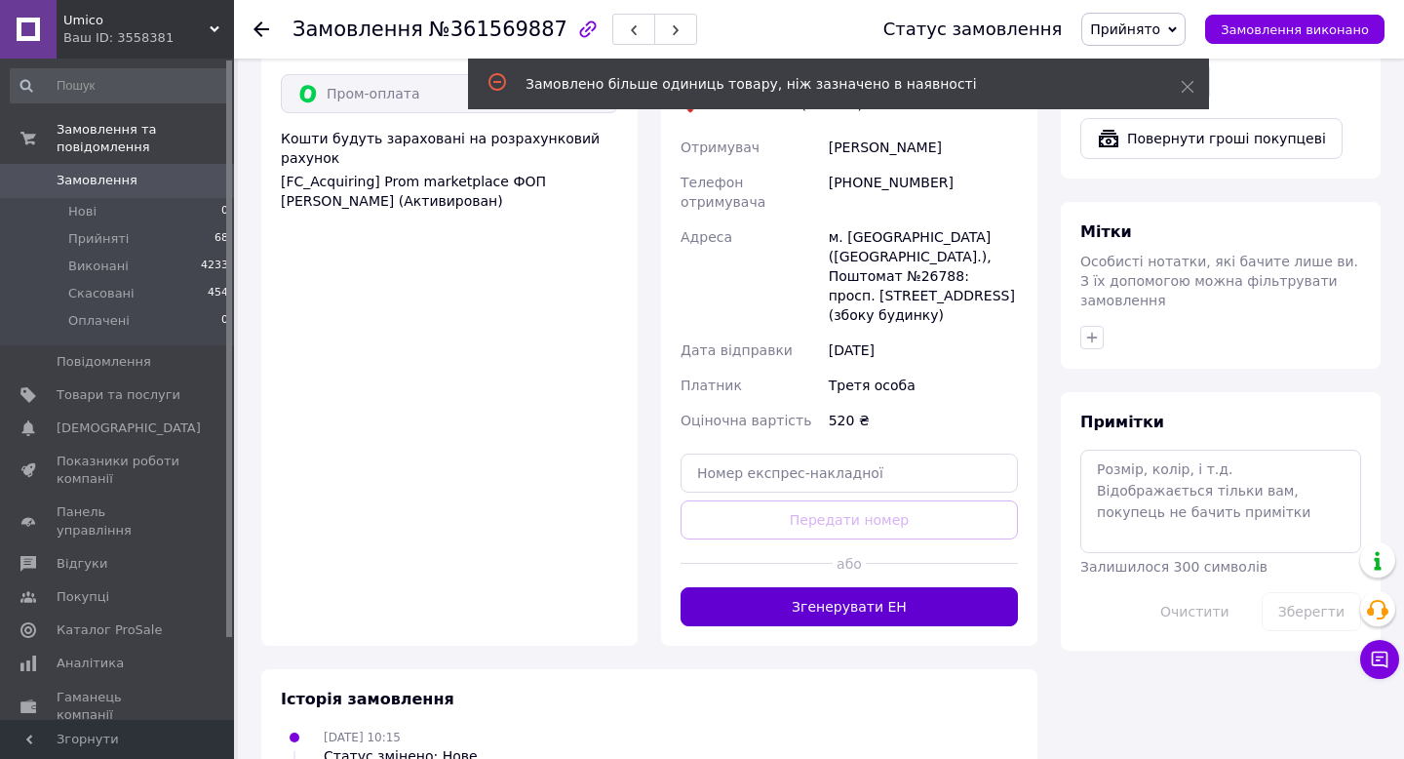
click at [780, 587] on button "Згенерувати ЕН" at bounding box center [849, 606] width 337 height 39
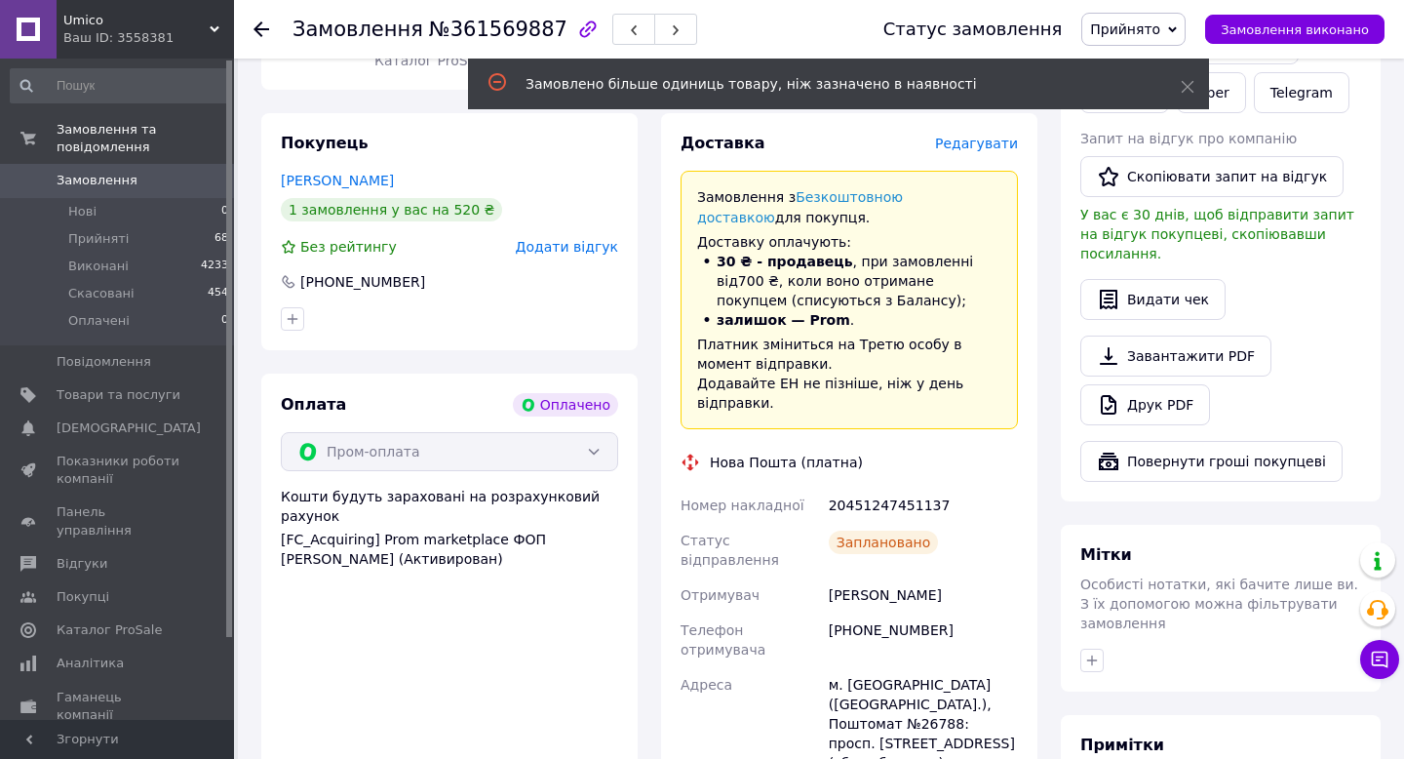
scroll to position [319, 0]
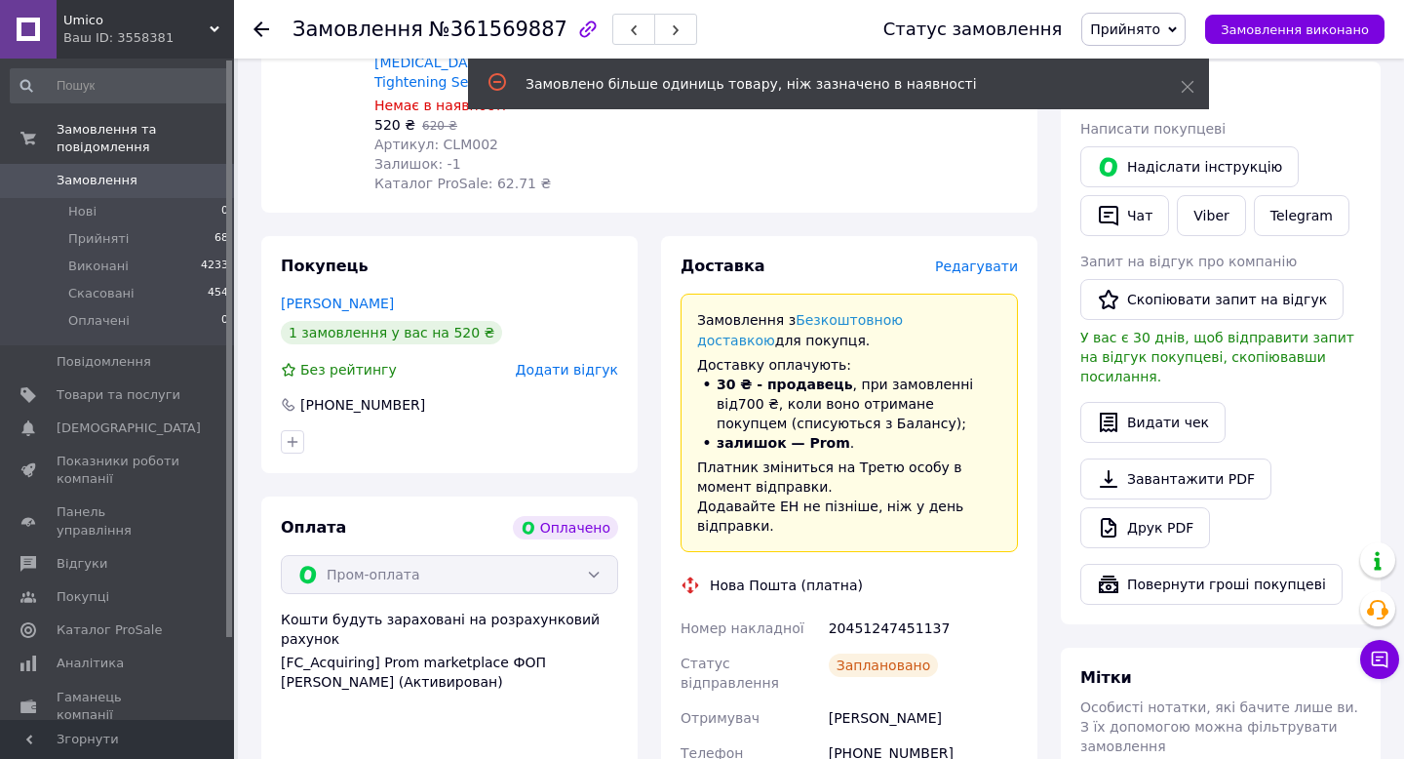
click at [259, 29] on use at bounding box center [261, 29] width 16 height 16
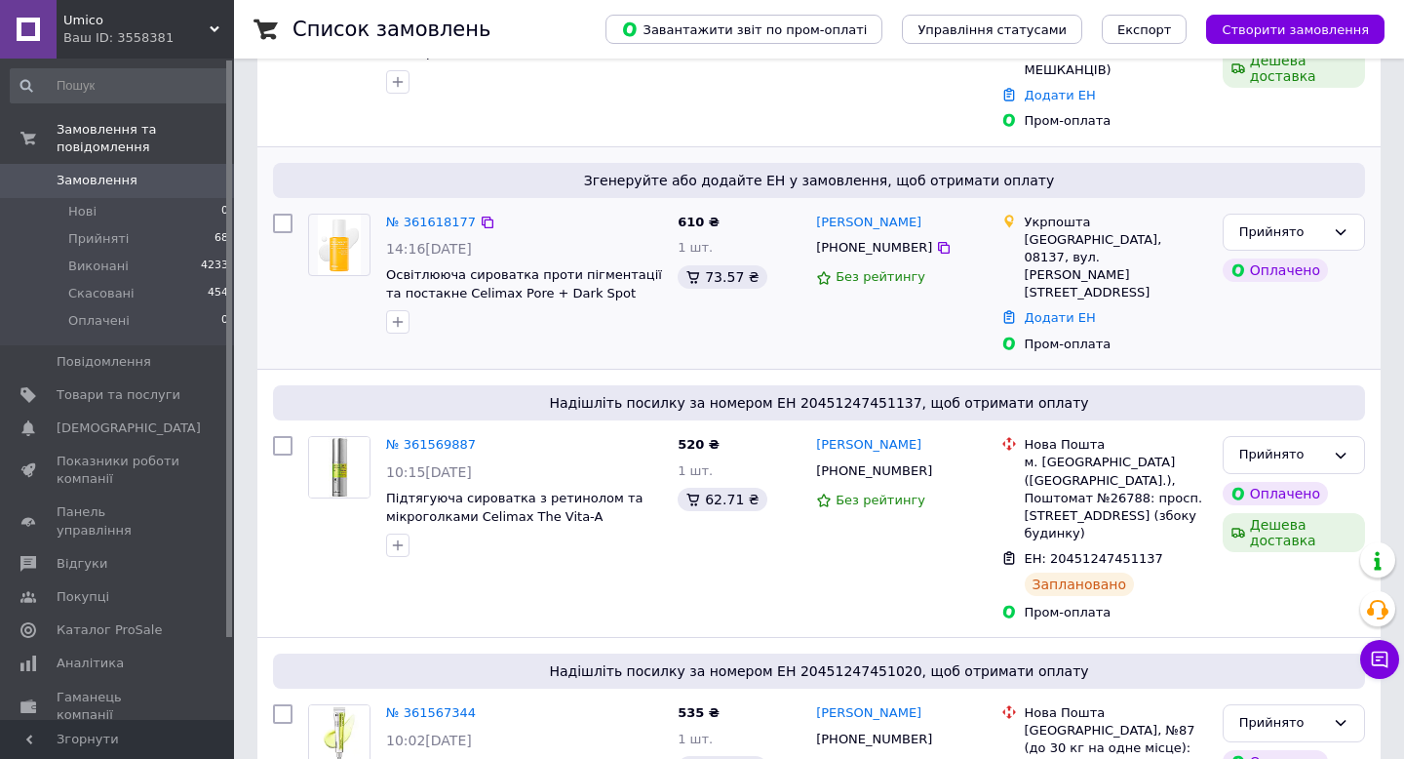
scroll to position [378, 0]
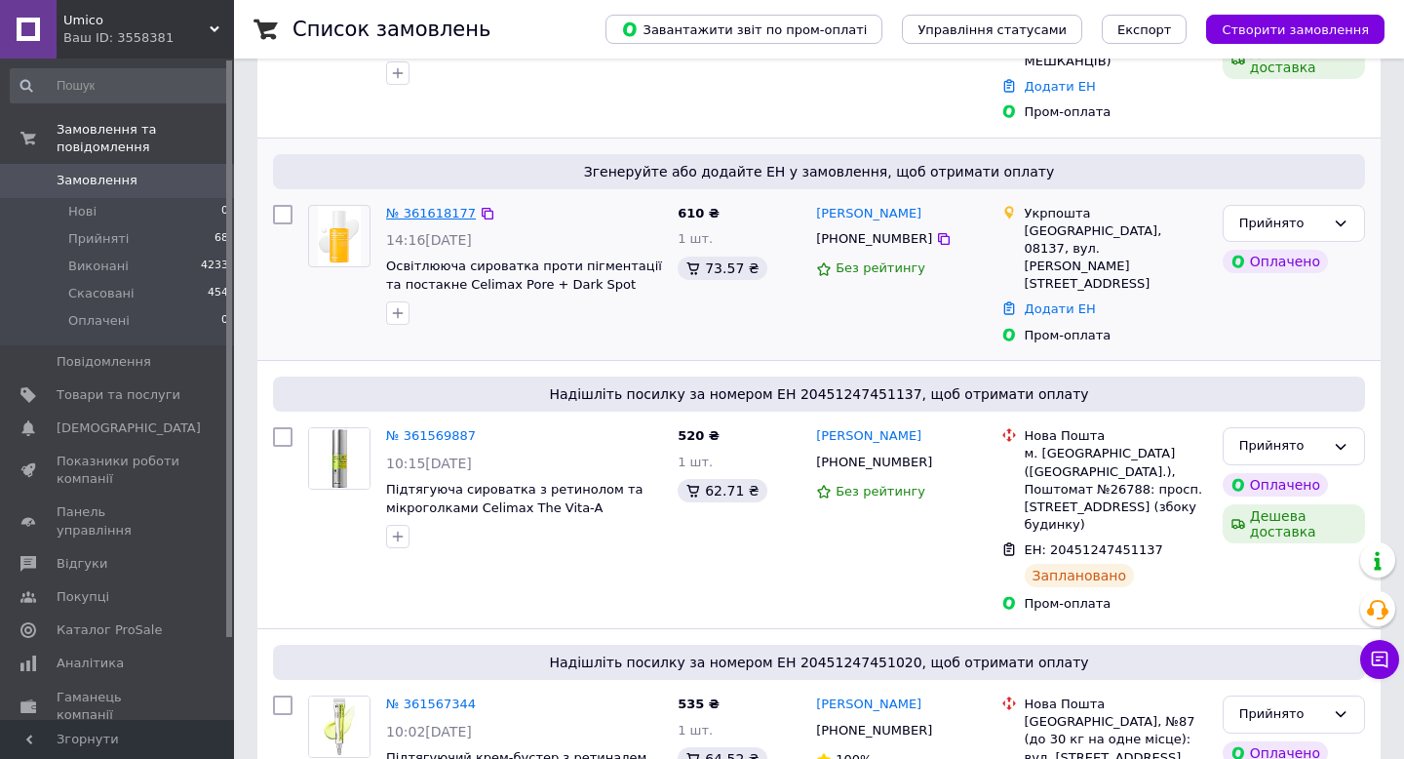
click at [447, 206] on link "№ 361618177" at bounding box center [431, 213] width 90 height 15
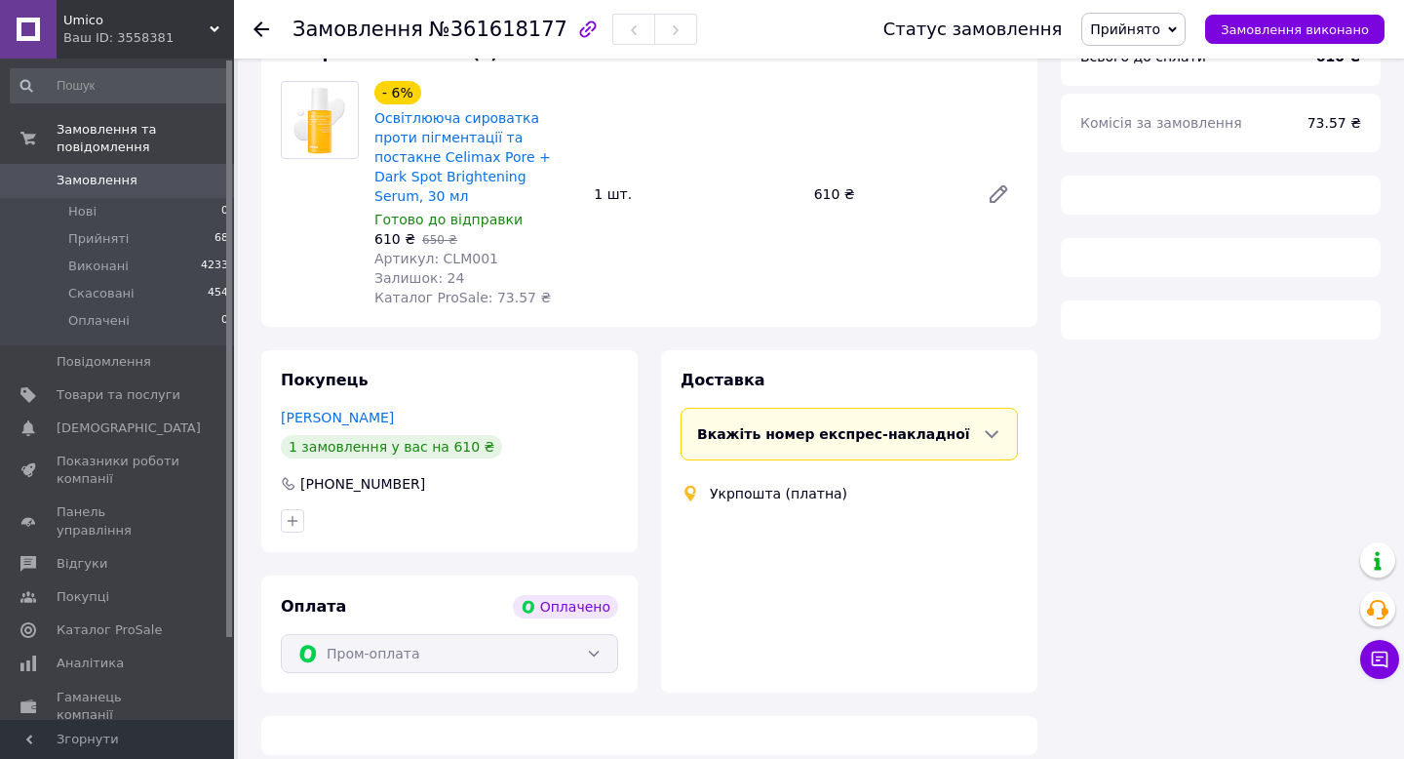
scroll to position [378, 0]
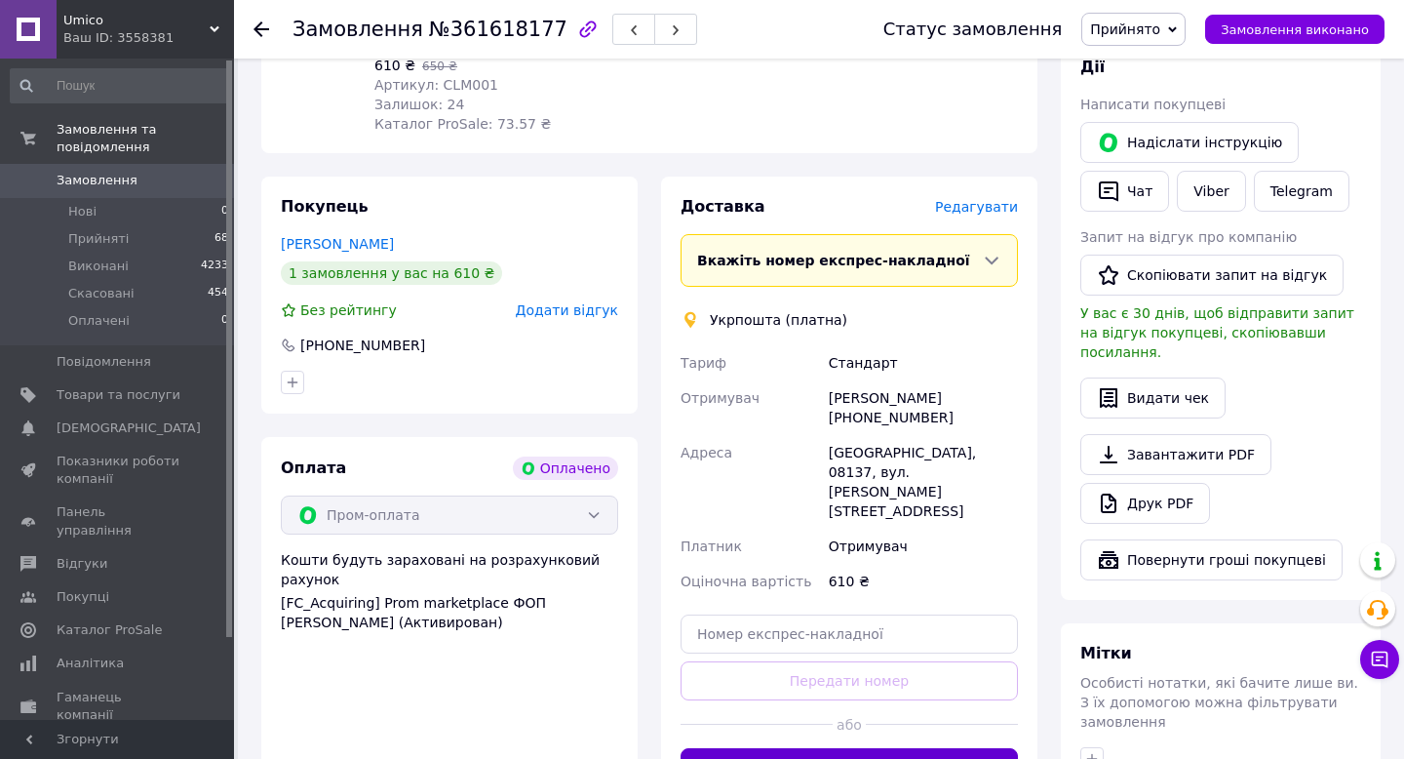
click at [786, 748] on button "Створити ярлик" at bounding box center [849, 767] width 337 height 39
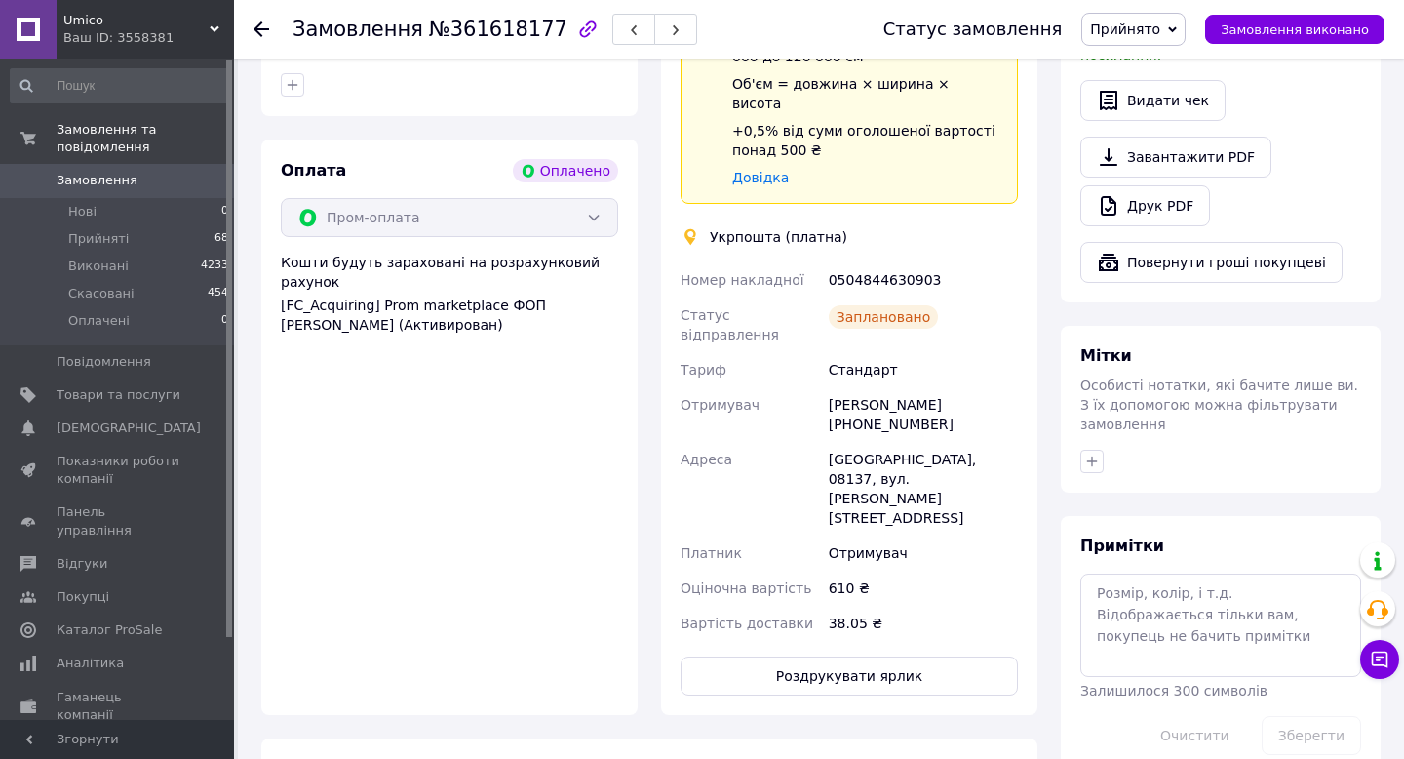
scroll to position [780, 0]
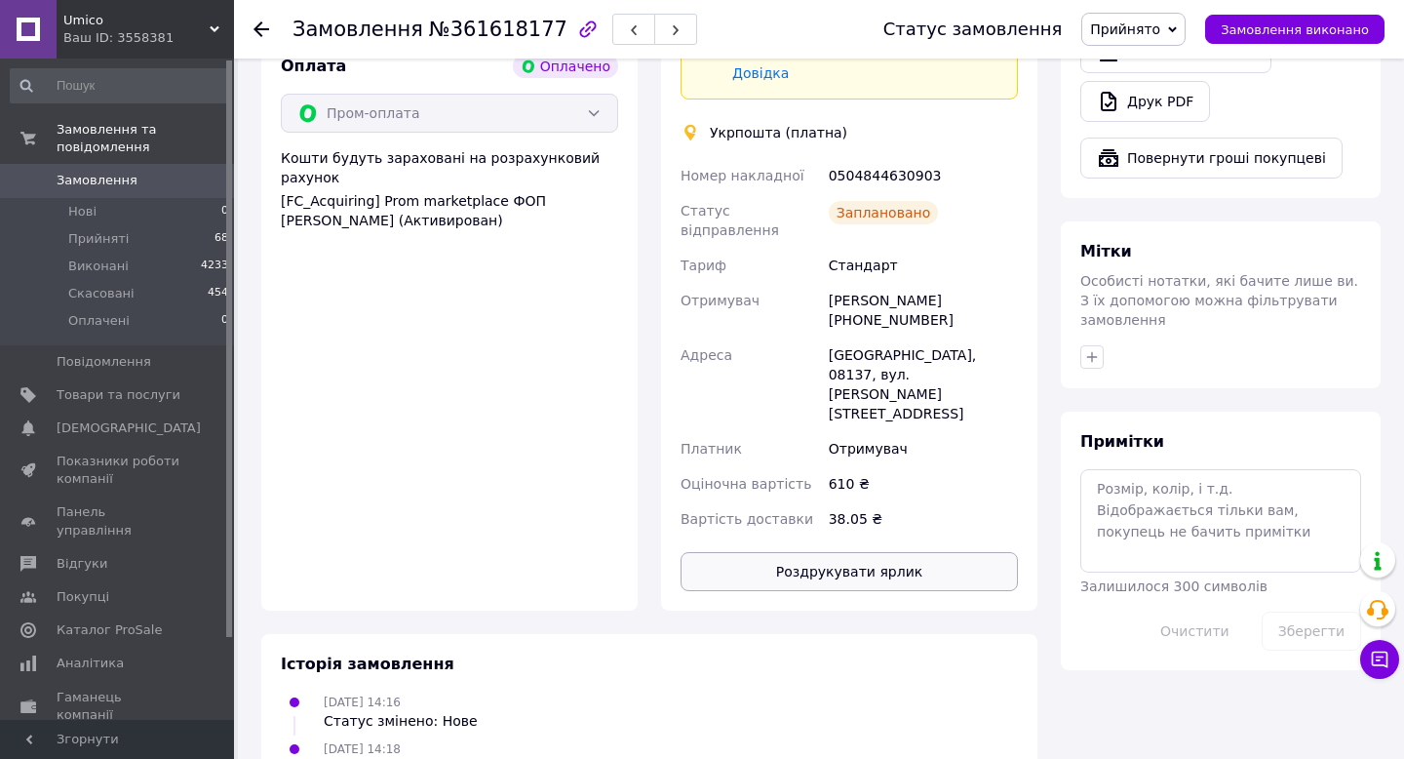
click at [849, 552] on button "Роздрукувати ярлик" at bounding box center [849, 571] width 337 height 39
click at [254, 24] on icon at bounding box center [261, 29] width 16 height 16
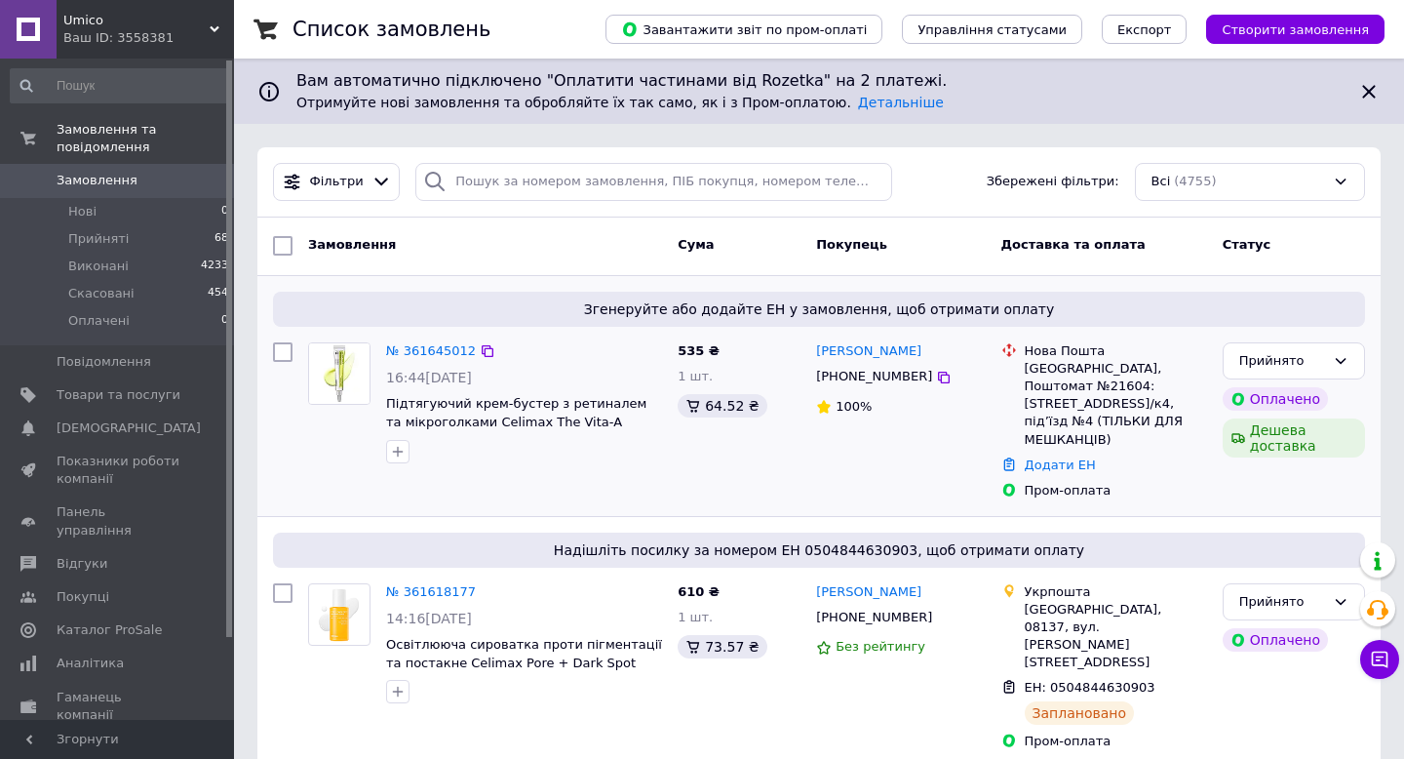
click at [418, 362] on div "№ 361645012 16:44[DATE] Підтягуючий крем-бустер з ретиналем та мікроголками Cel…" at bounding box center [524, 402] width 292 height 136
click at [420, 353] on link "№ 361645012" at bounding box center [431, 350] width 90 height 15
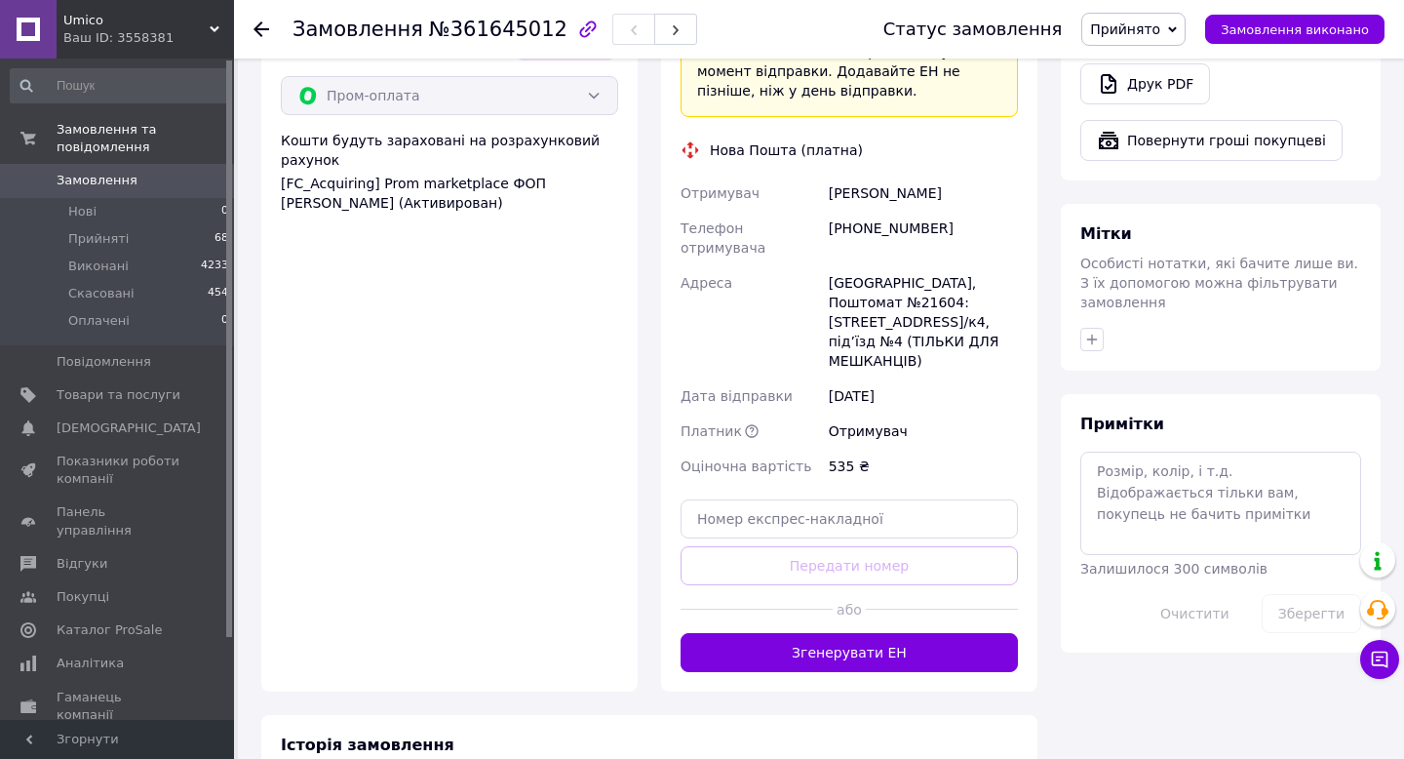
scroll to position [804, 0]
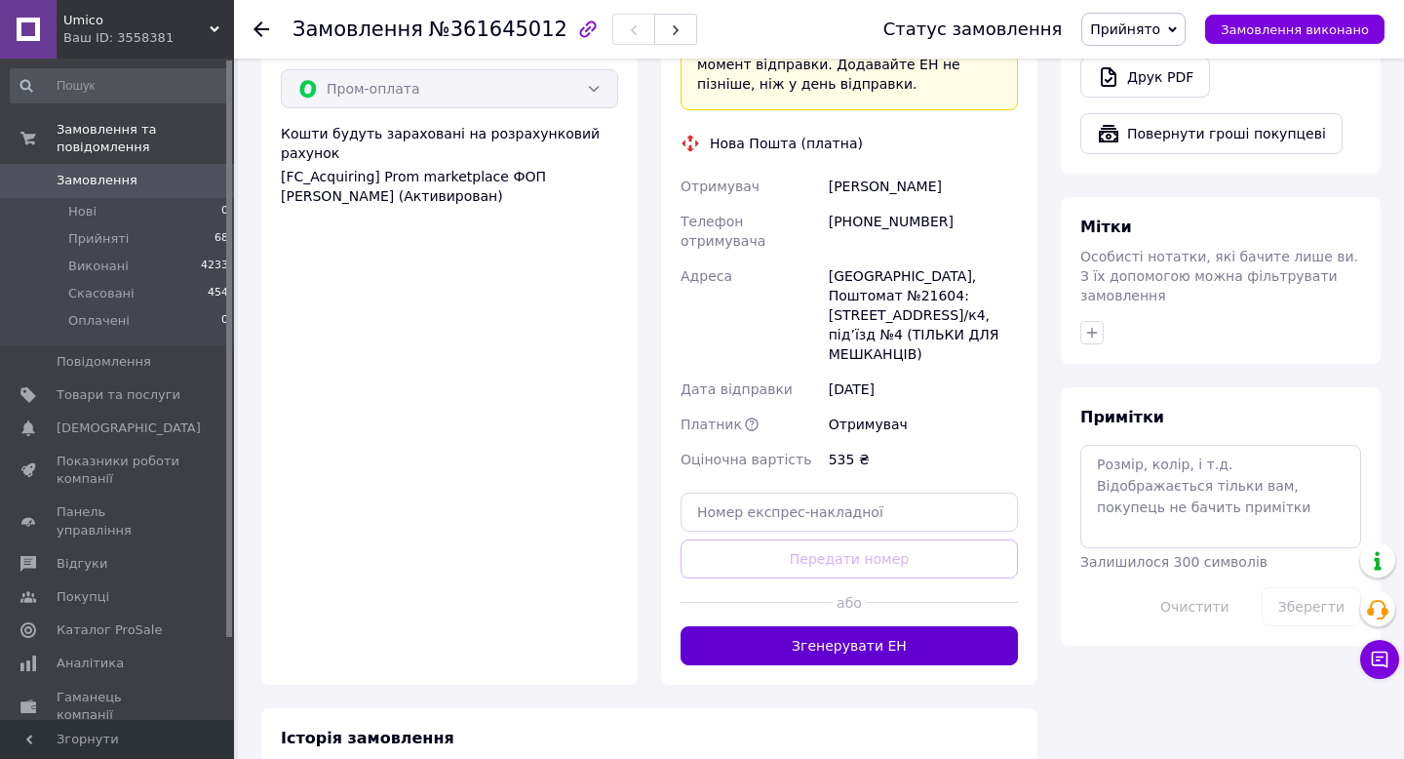
click at [847, 626] on button "Згенерувати ЕН" at bounding box center [849, 645] width 337 height 39
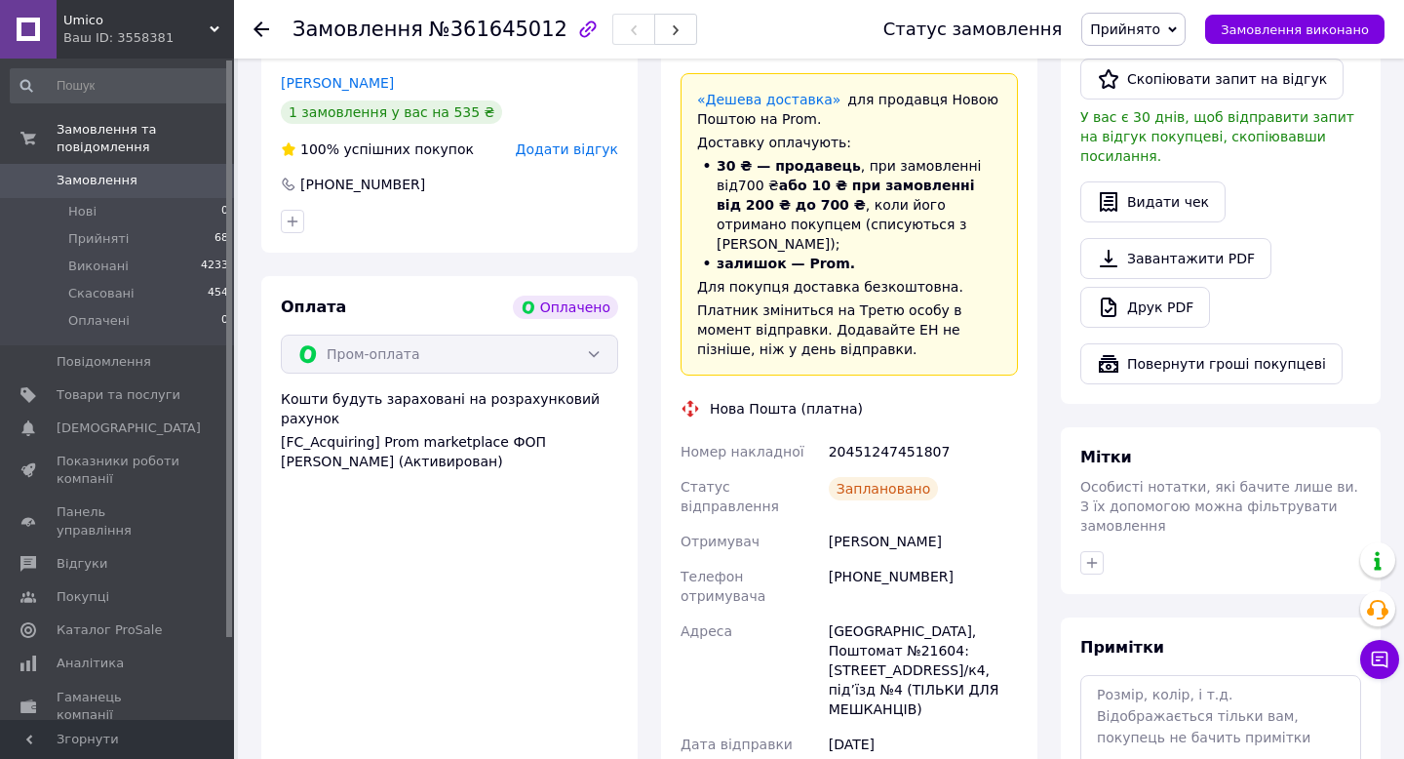
scroll to position [0, 0]
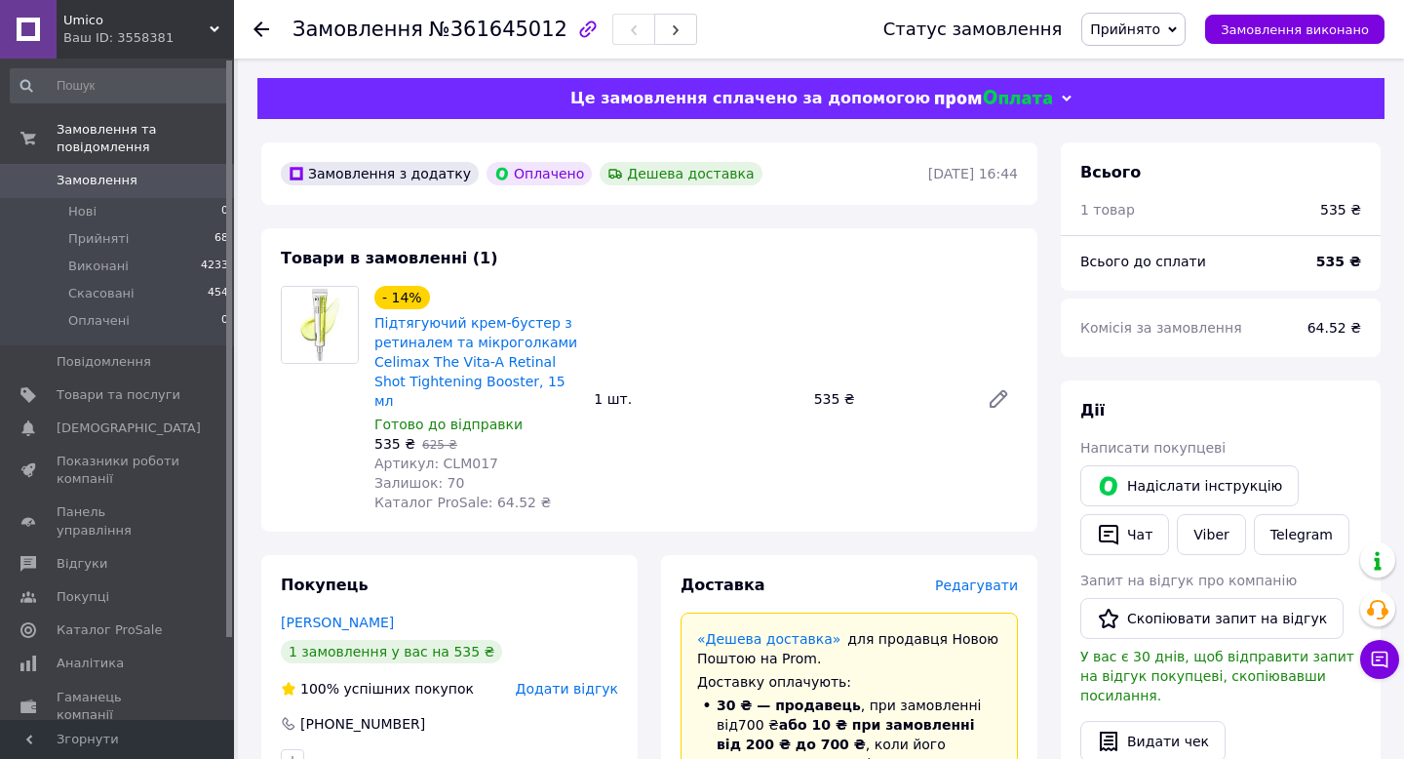
click at [260, 21] on use at bounding box center [261, 29] width 16 height 16
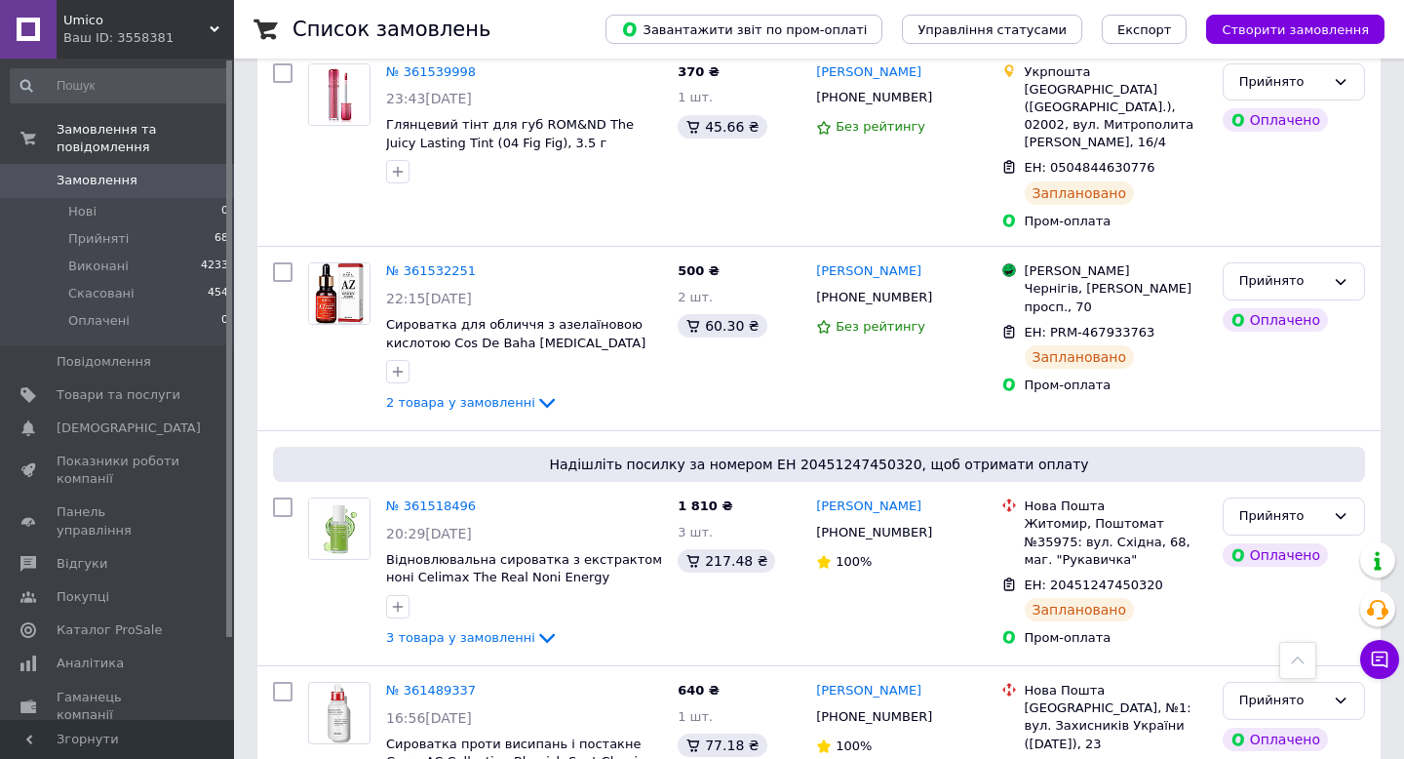
scroll to position [1451, 0]
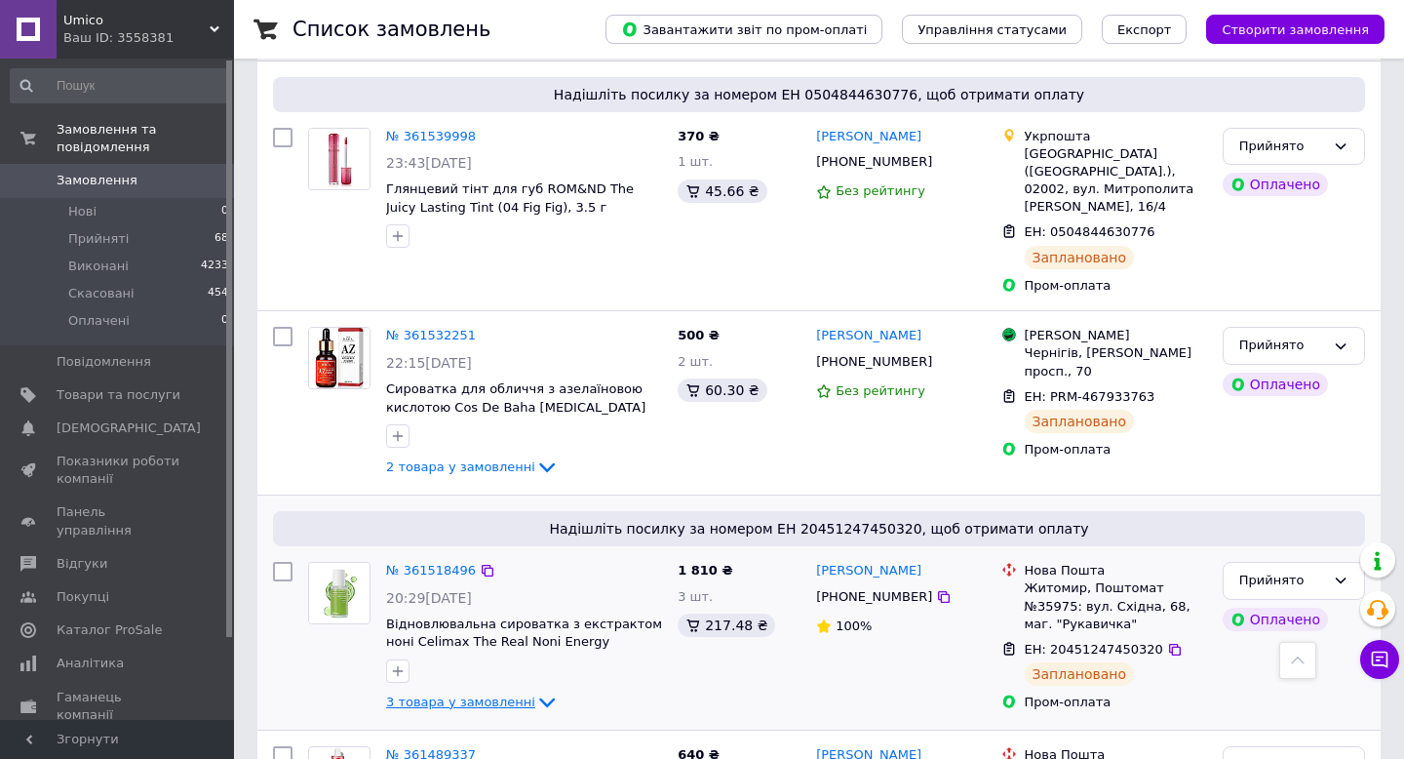
click at [432, 694] on span "3 товара у замовленні" at bounding box center [460, 701] width 149 height 15
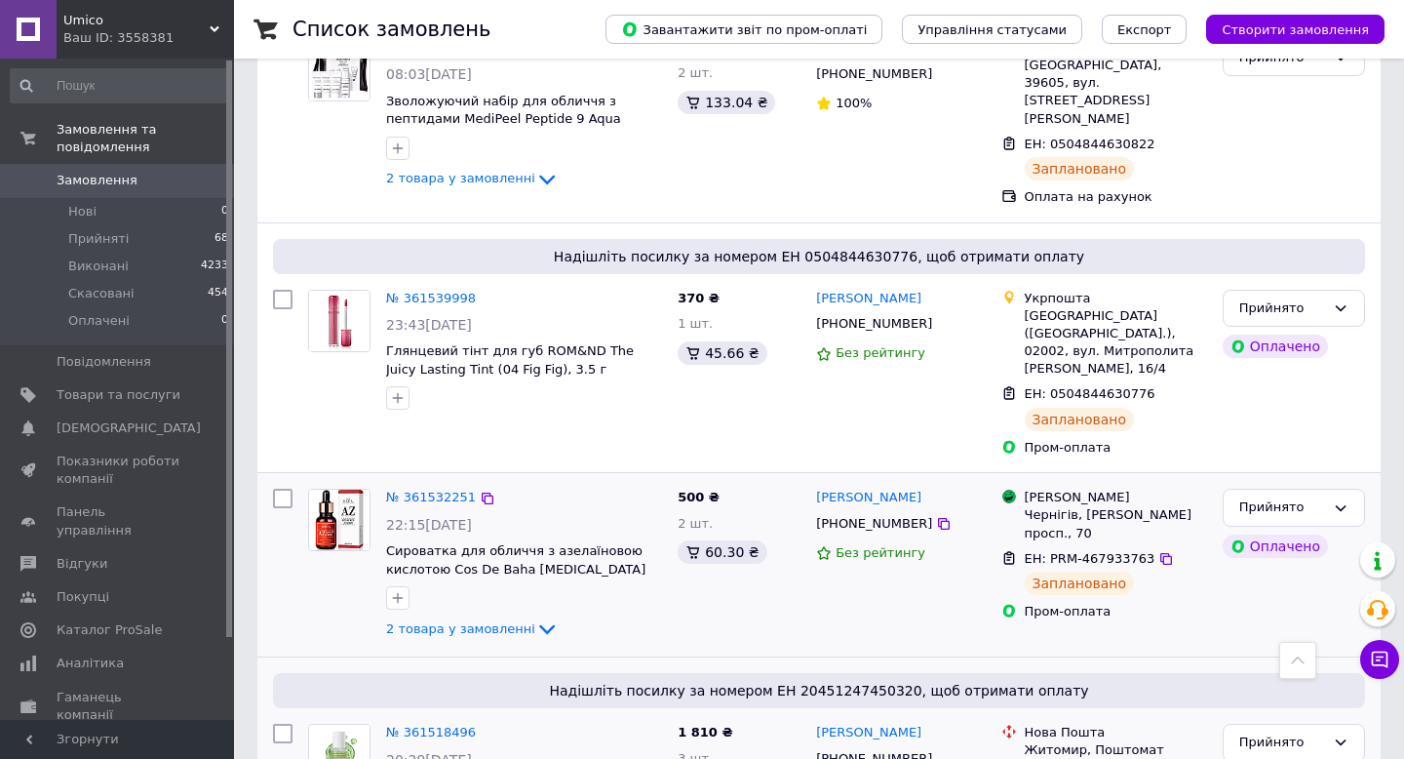
scroll to position [1286, 0]
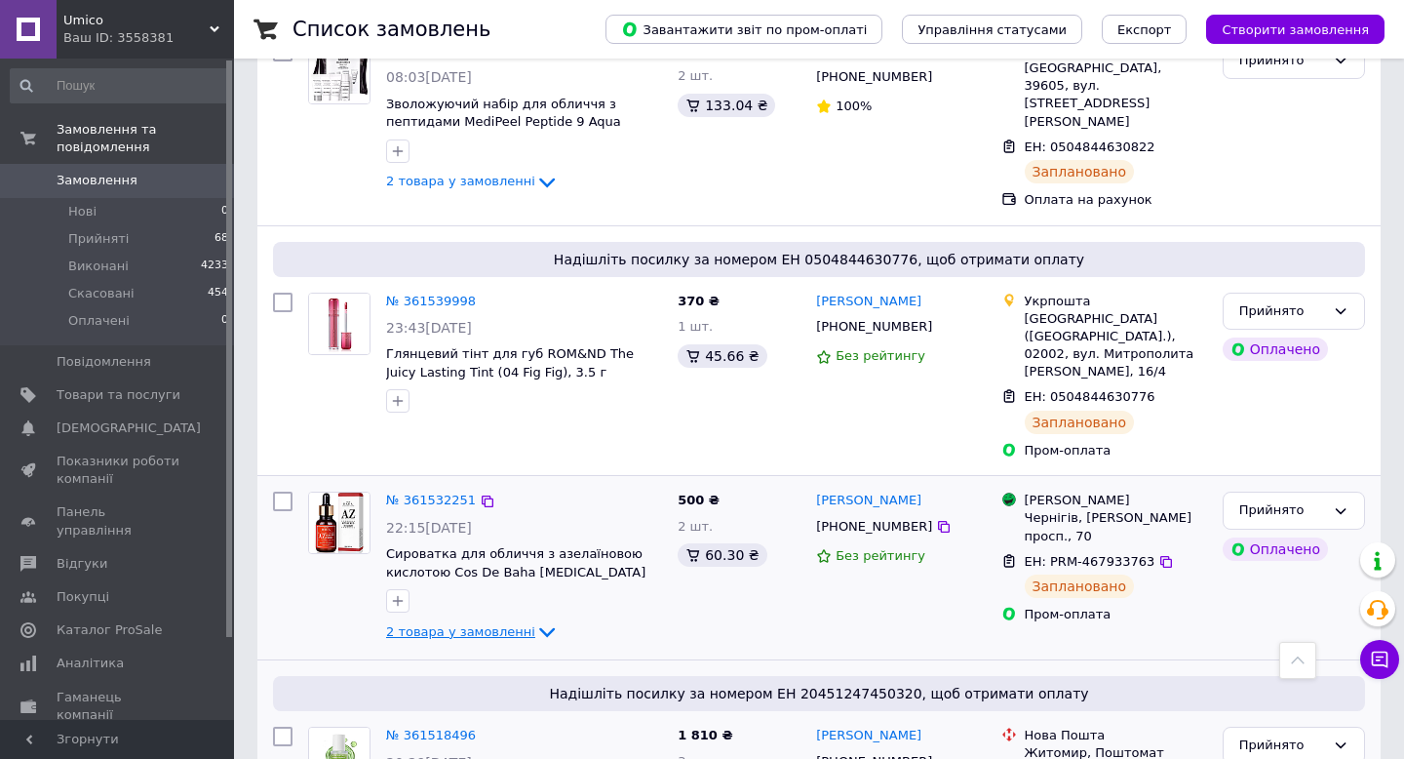
click at [518, 624] on span "2 товара у замовленні" at bounding box center [460, 631] width 149 height 15
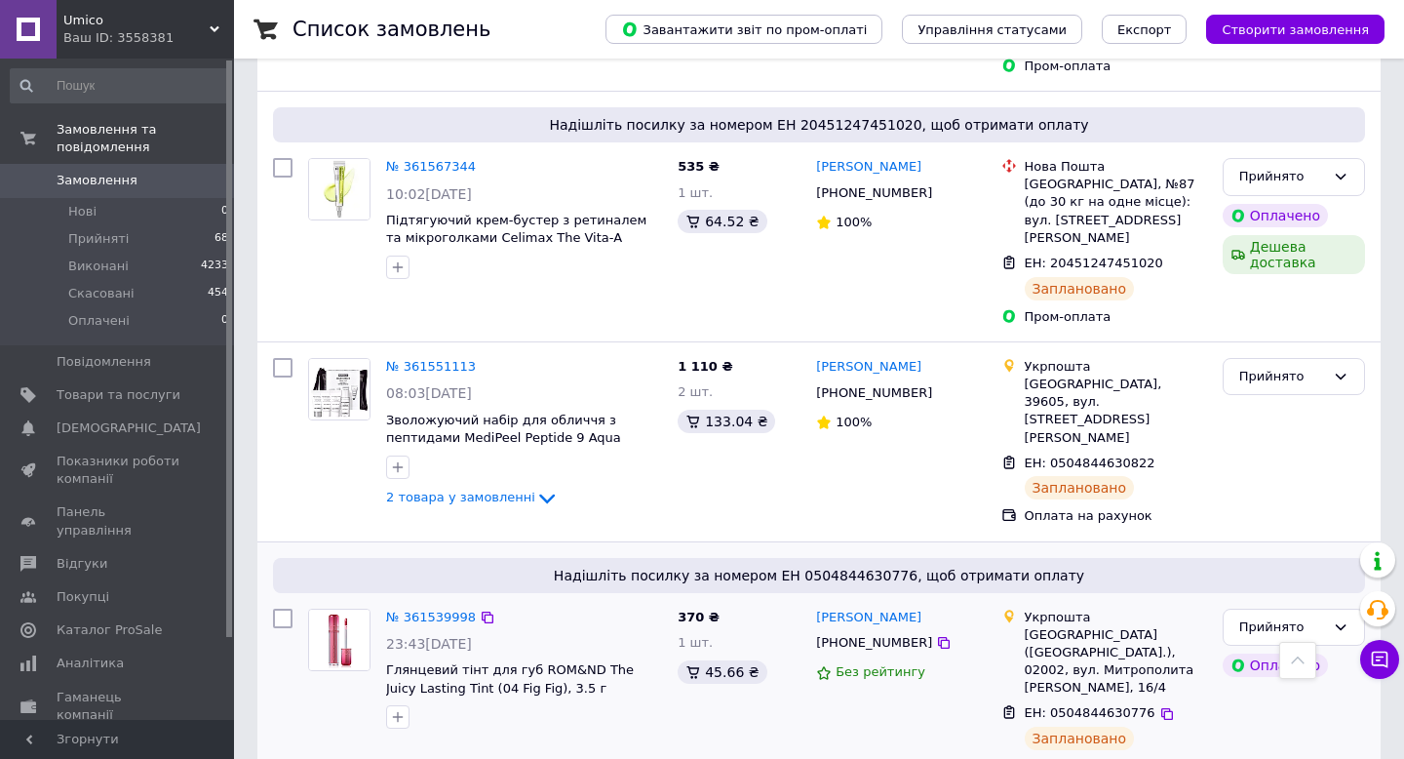
scroll to position [948, 0]
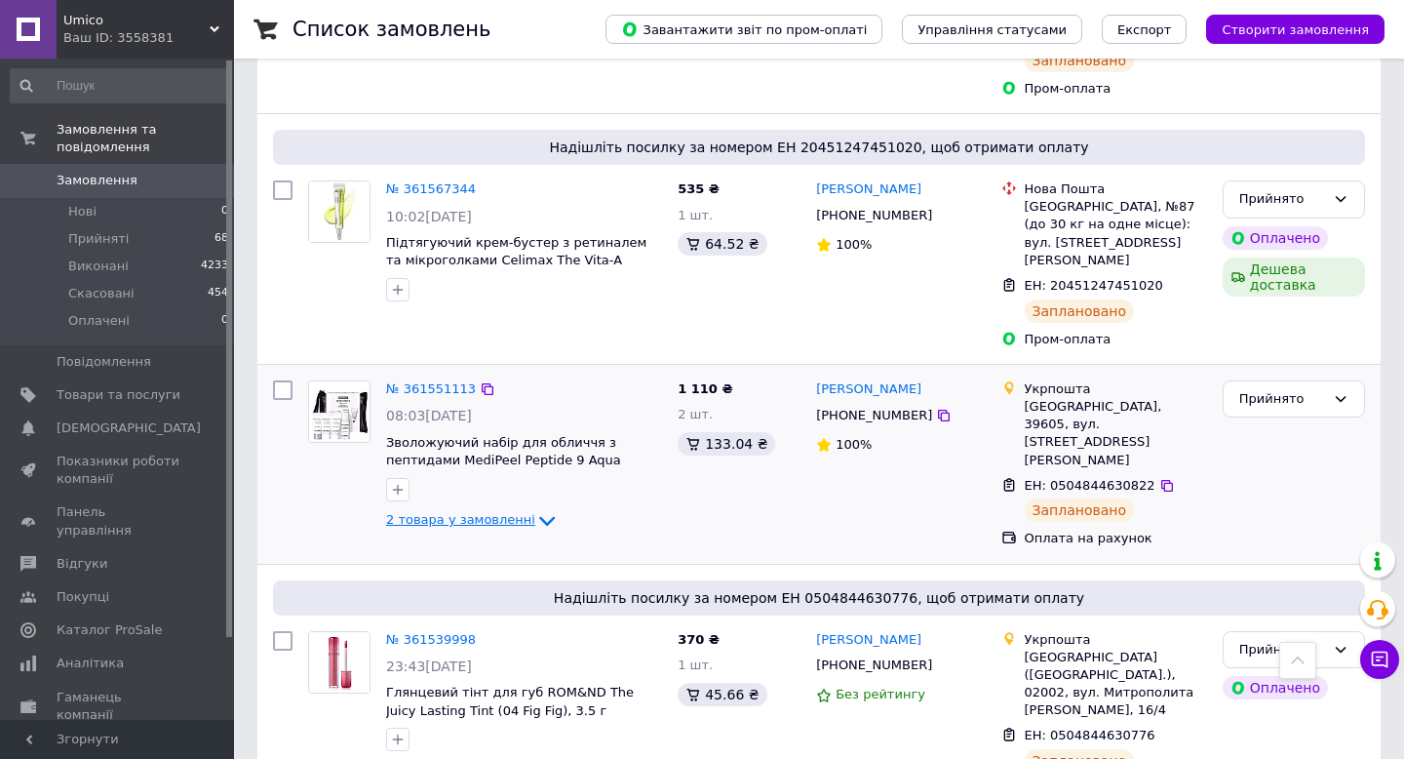
click at [535, 509] on icon at bounding box center [546, 520] width 23 height 23
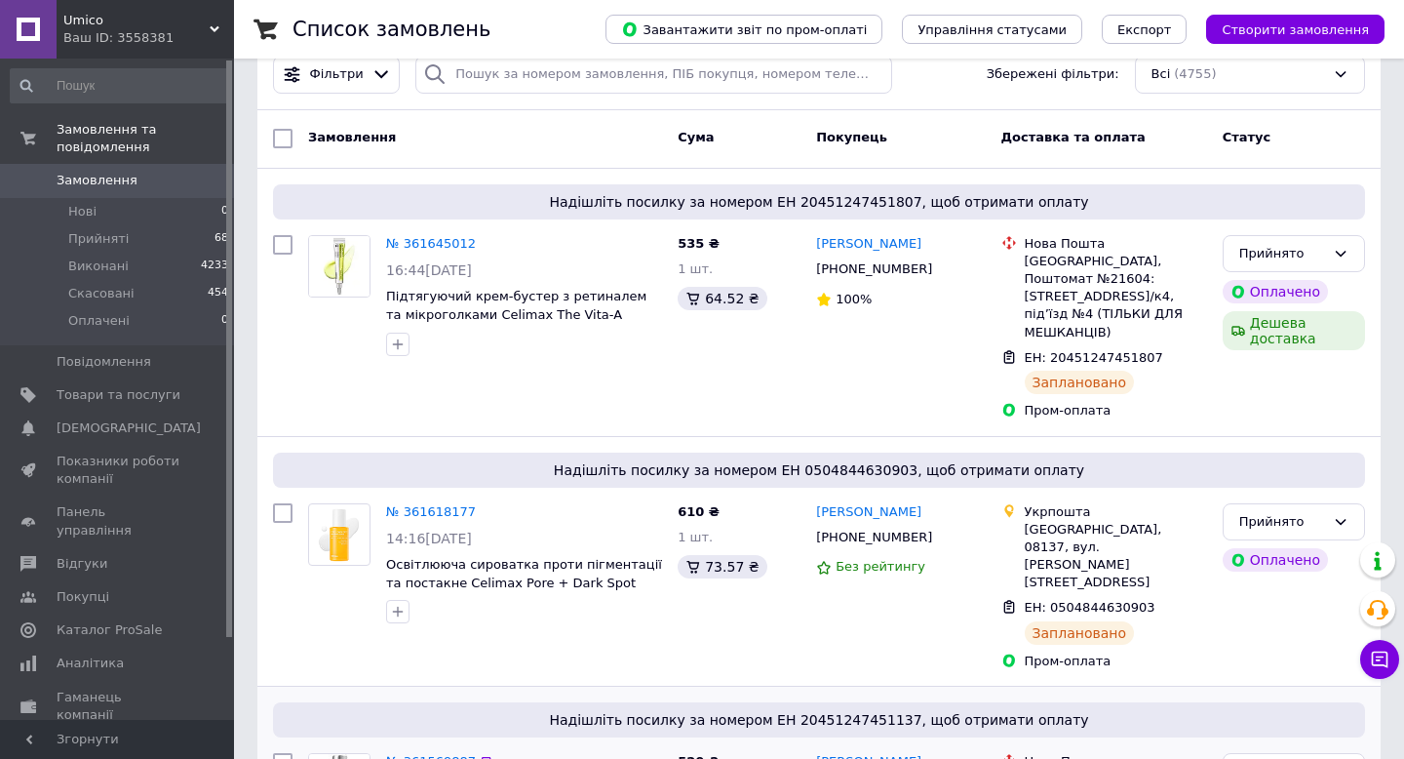
scroll to position [105, 0]
